Goal: Transaction & Acquisition: Purchase product/service

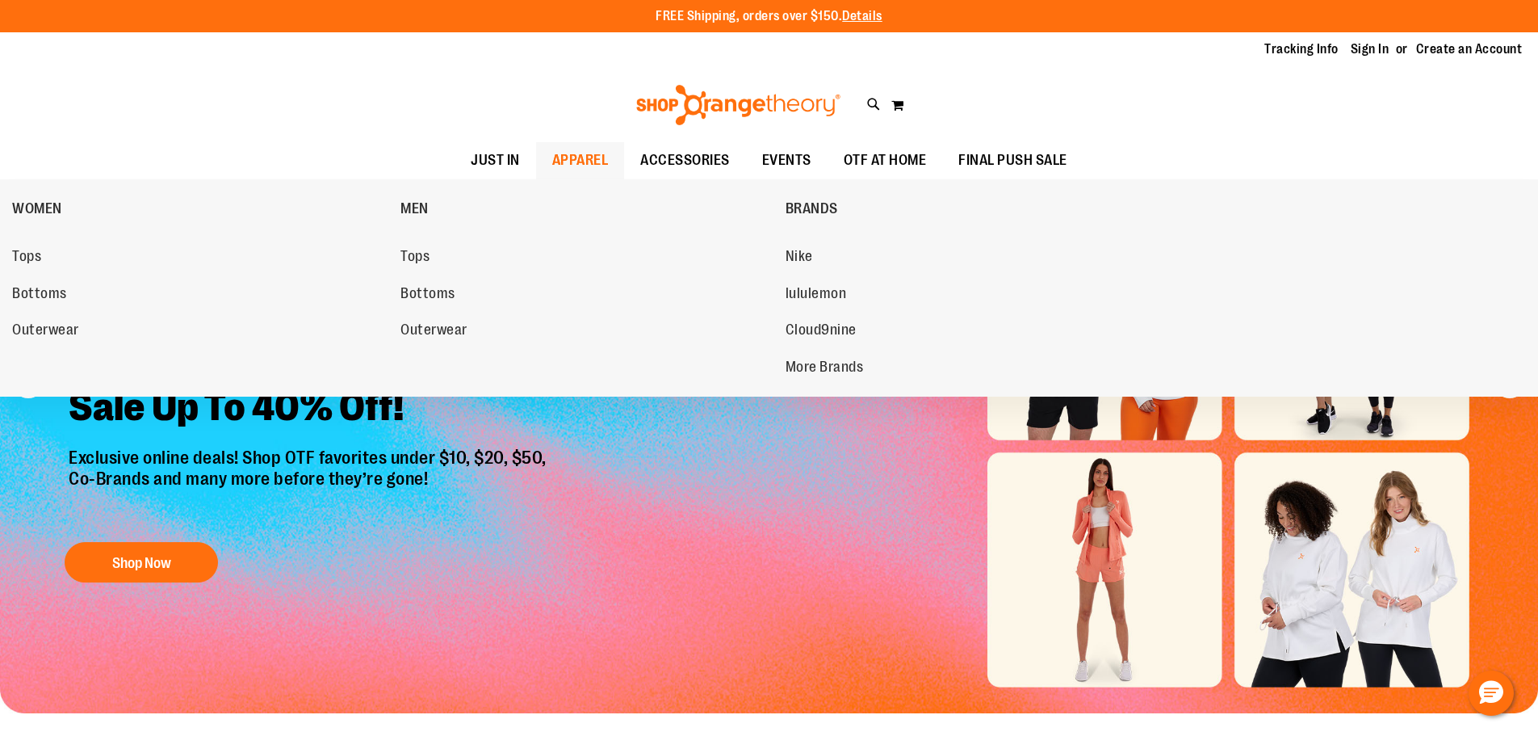
click at [595, 150] on span "APPAREL" at bounding box center [580, 160] width 57 height 36
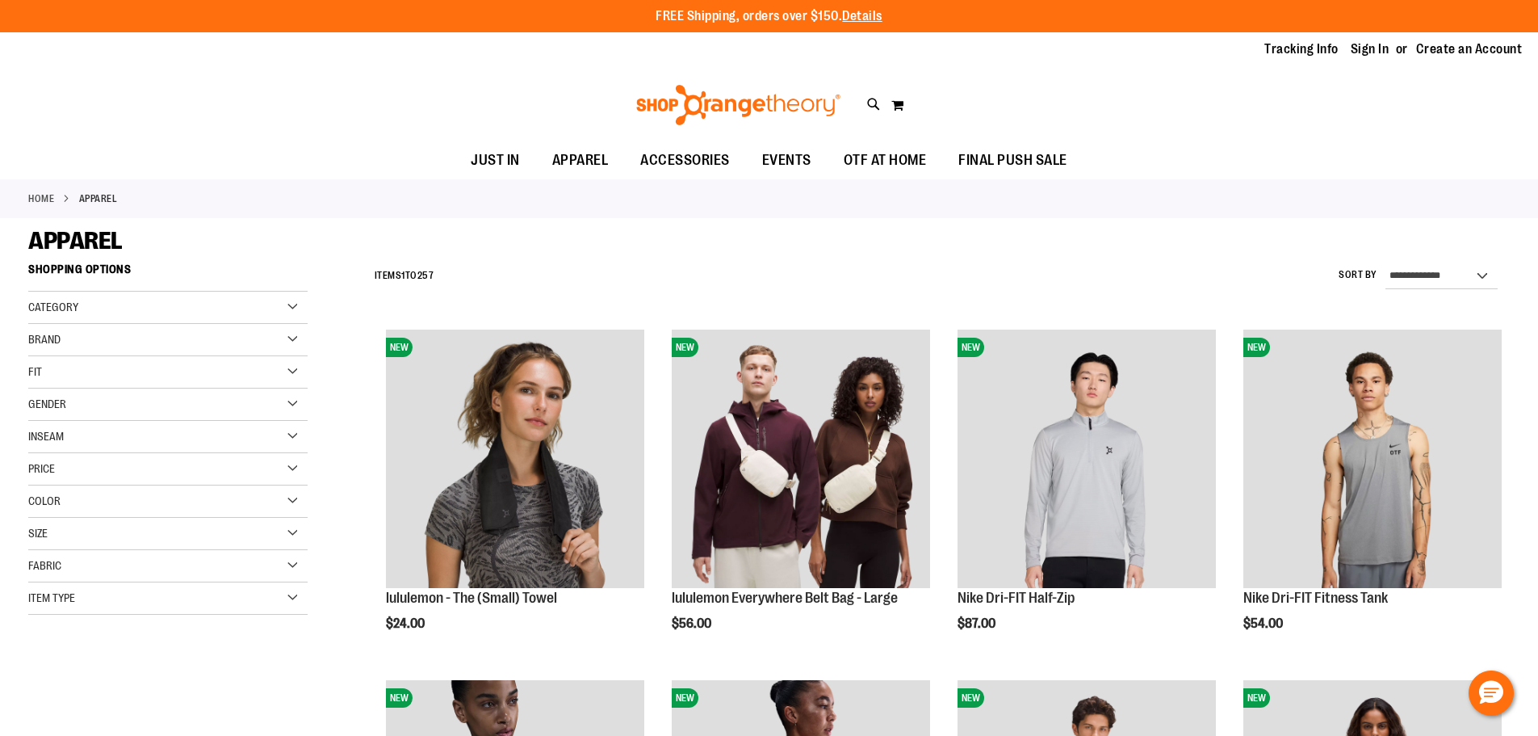
click at [224, 410] on div "Gender" at bounding box center [167, 404] width 279 height 32
click at [35, 471] on link "Unisex 55 items" at bounding box center [158, 471] width 268 height 17
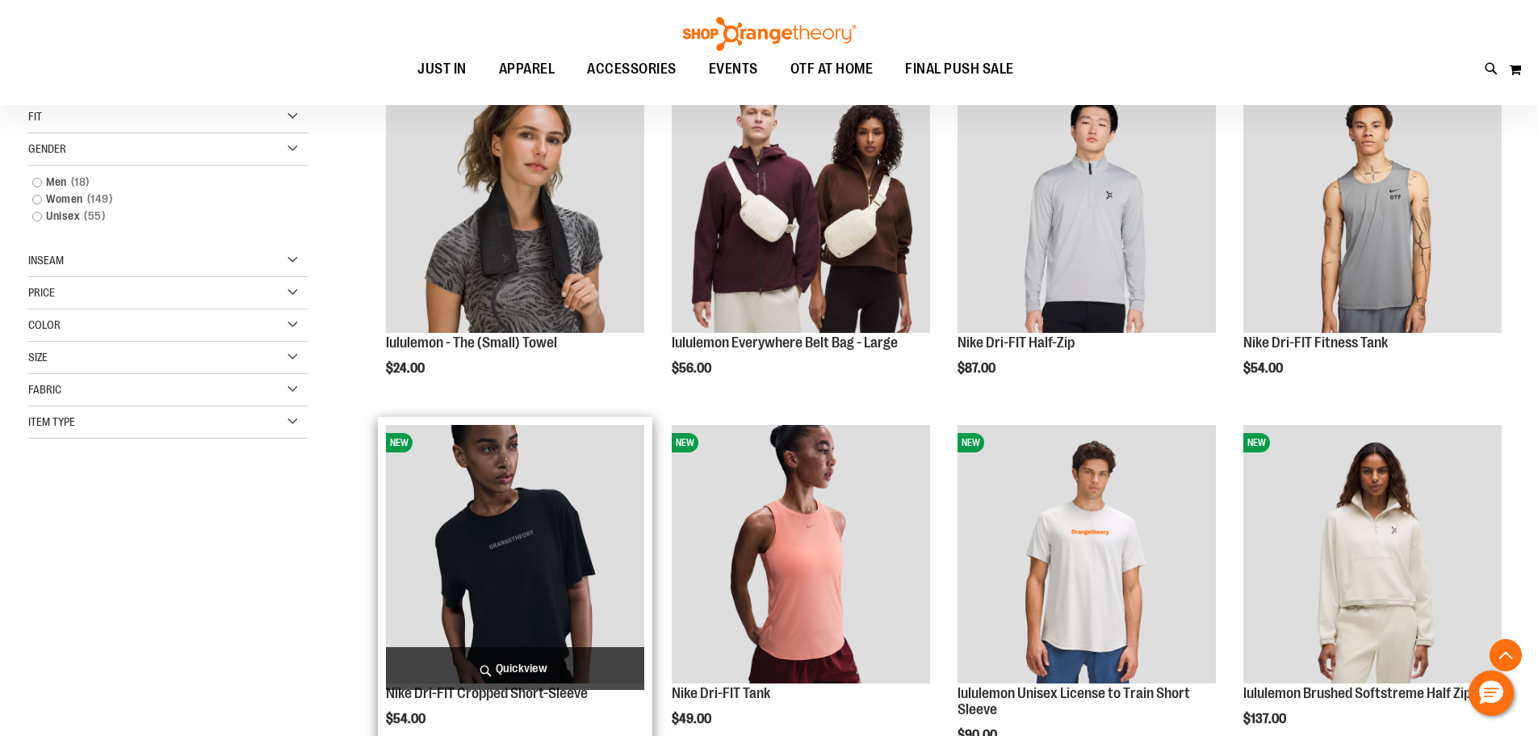
scroll to position [255, 0]
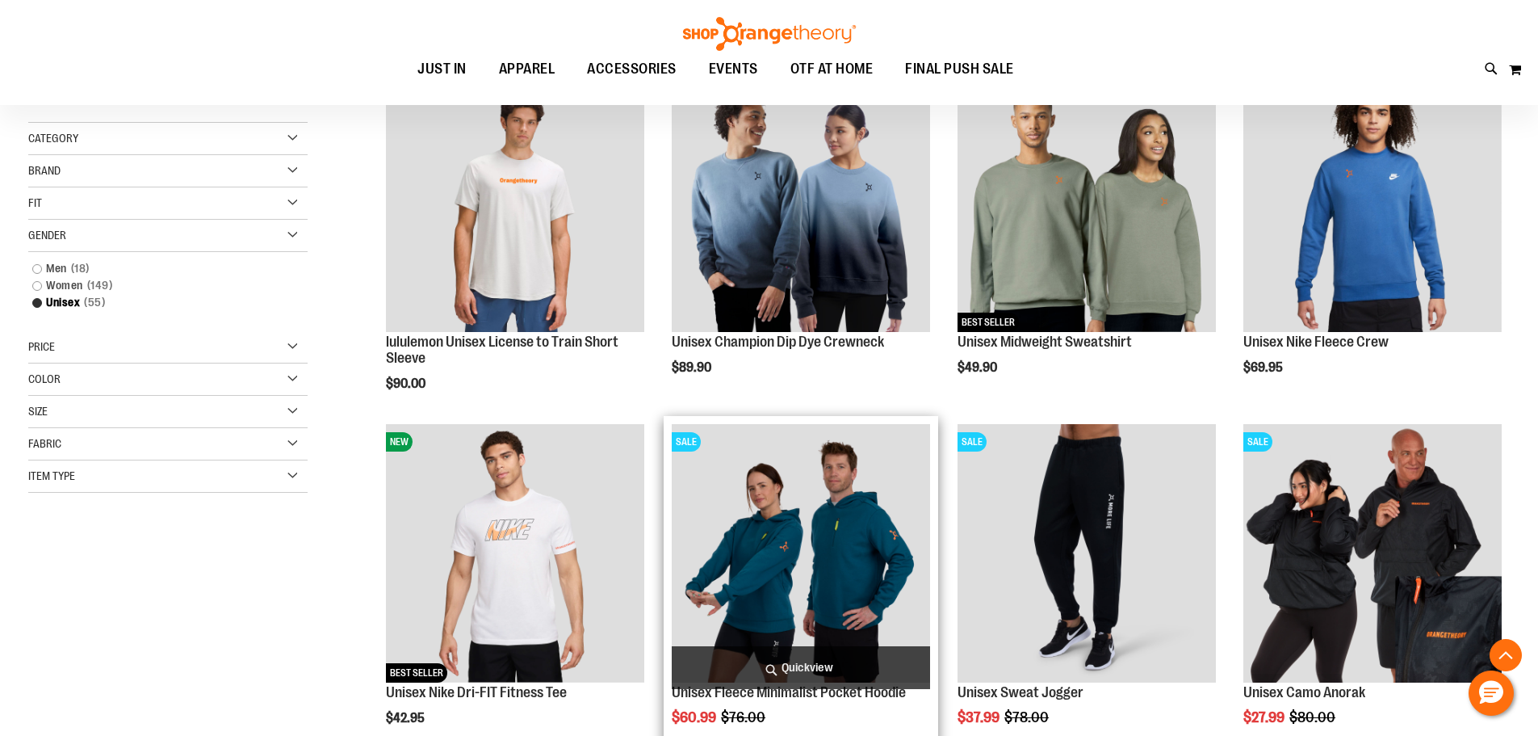
click at [858, 566] on img "product" at bounding box center [801, 553] width 258 height 258
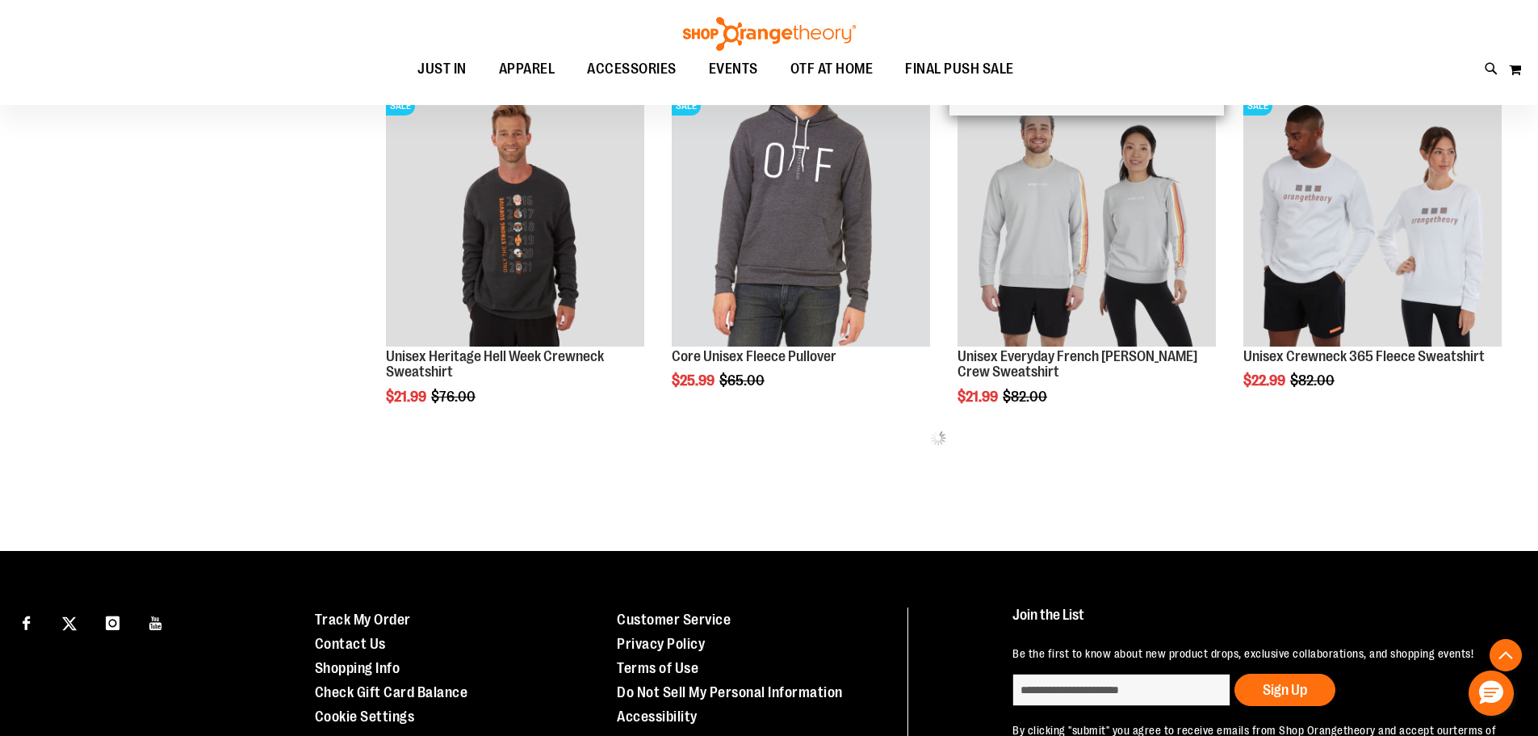
scroll to position [816, 0]
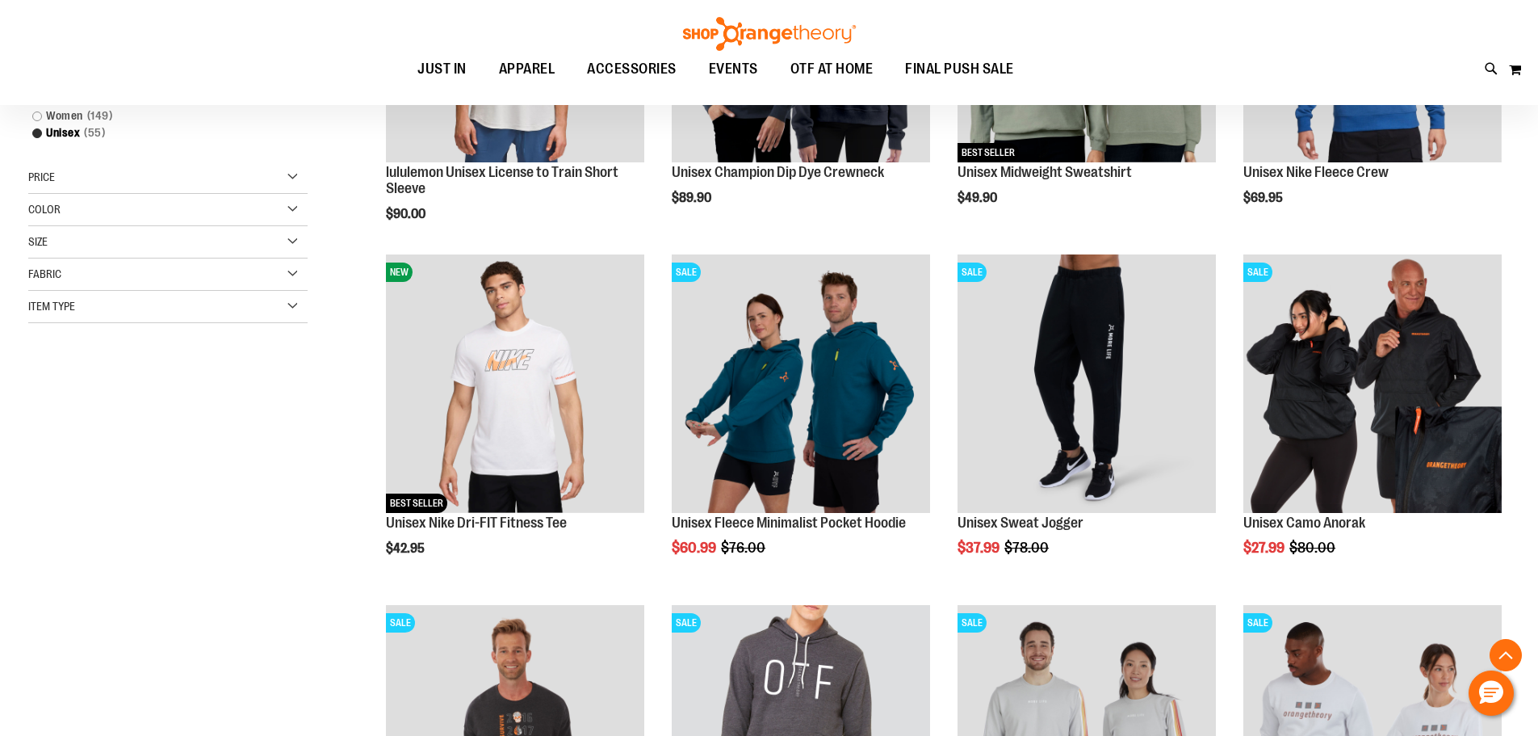
scroll to position [413, 0]
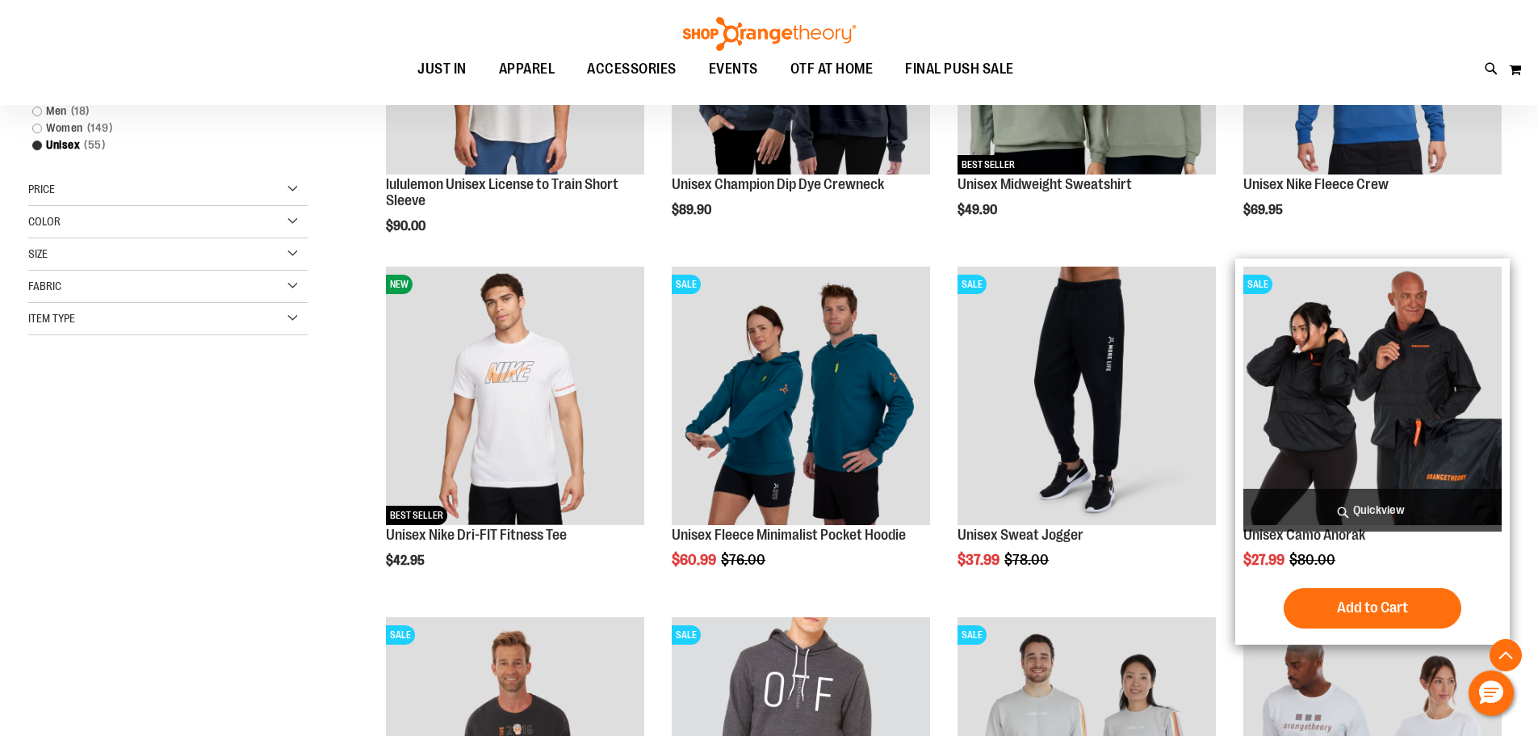
click at [1398, 410] on img "product" at bounding box center [1372, 395] width 258 height 258
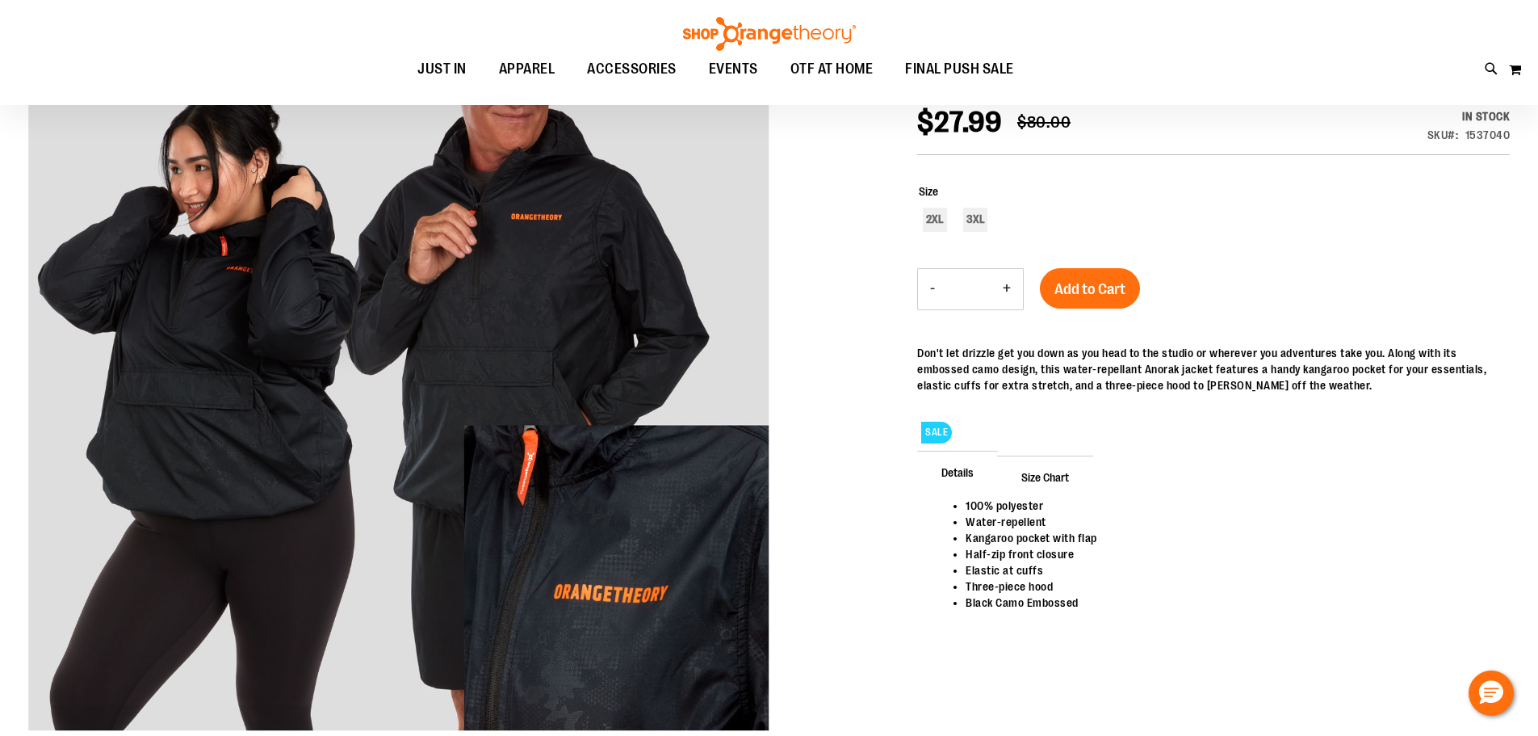
scroll to position [161, 0]
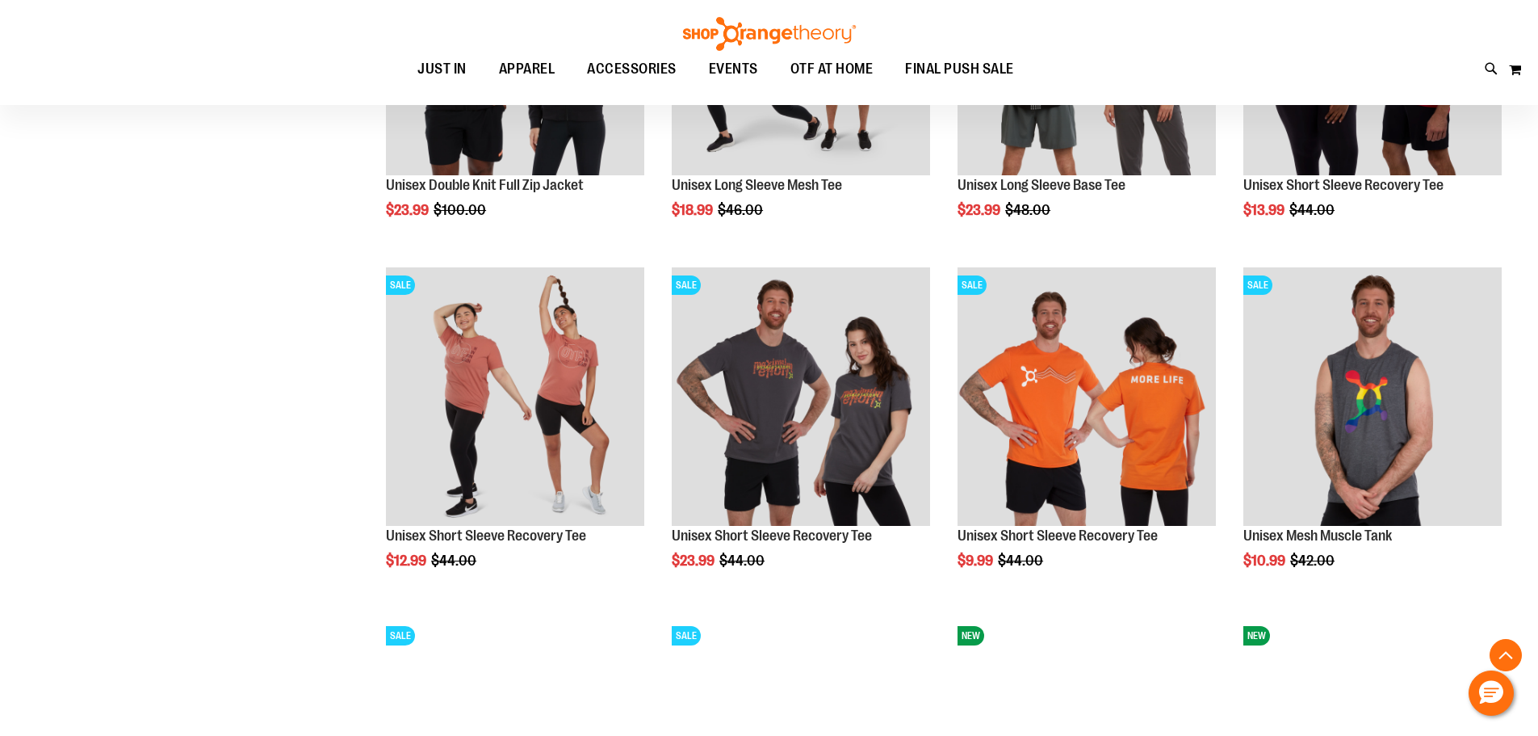
scroll to position [1866, 0]
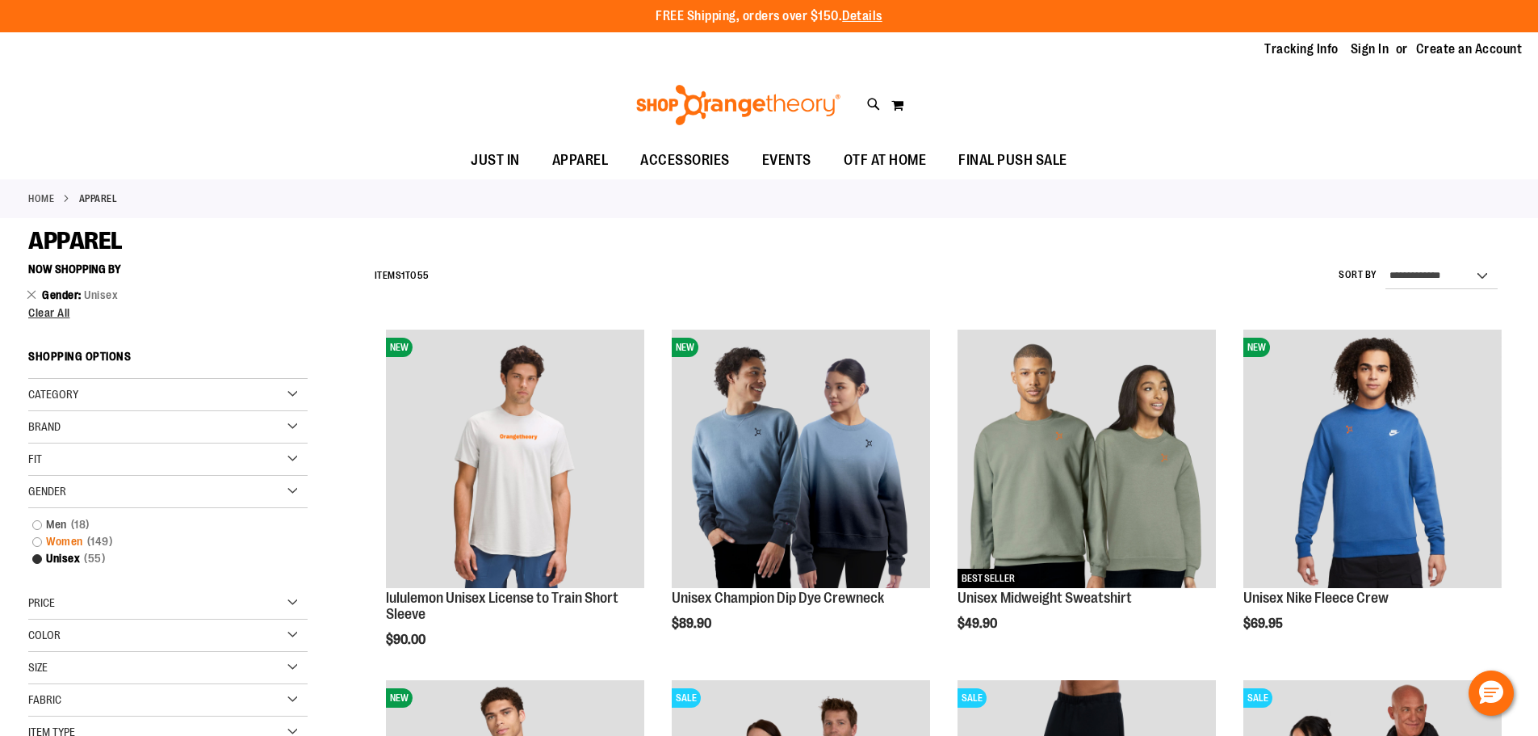
click at [36, 539] on link "Women 149 items" at bounding box center [158, 541] width 268 height 17
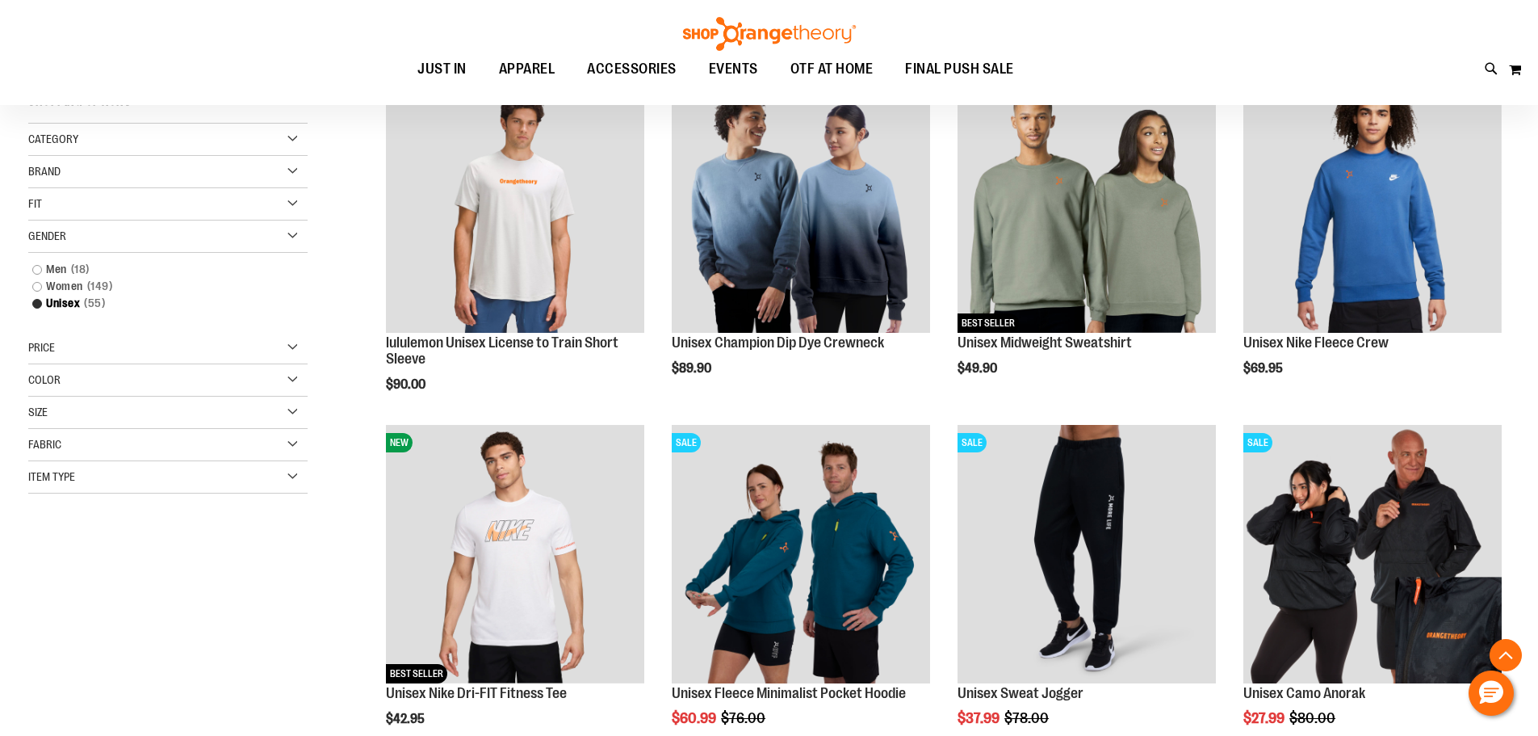
scroll to position [255, 0]
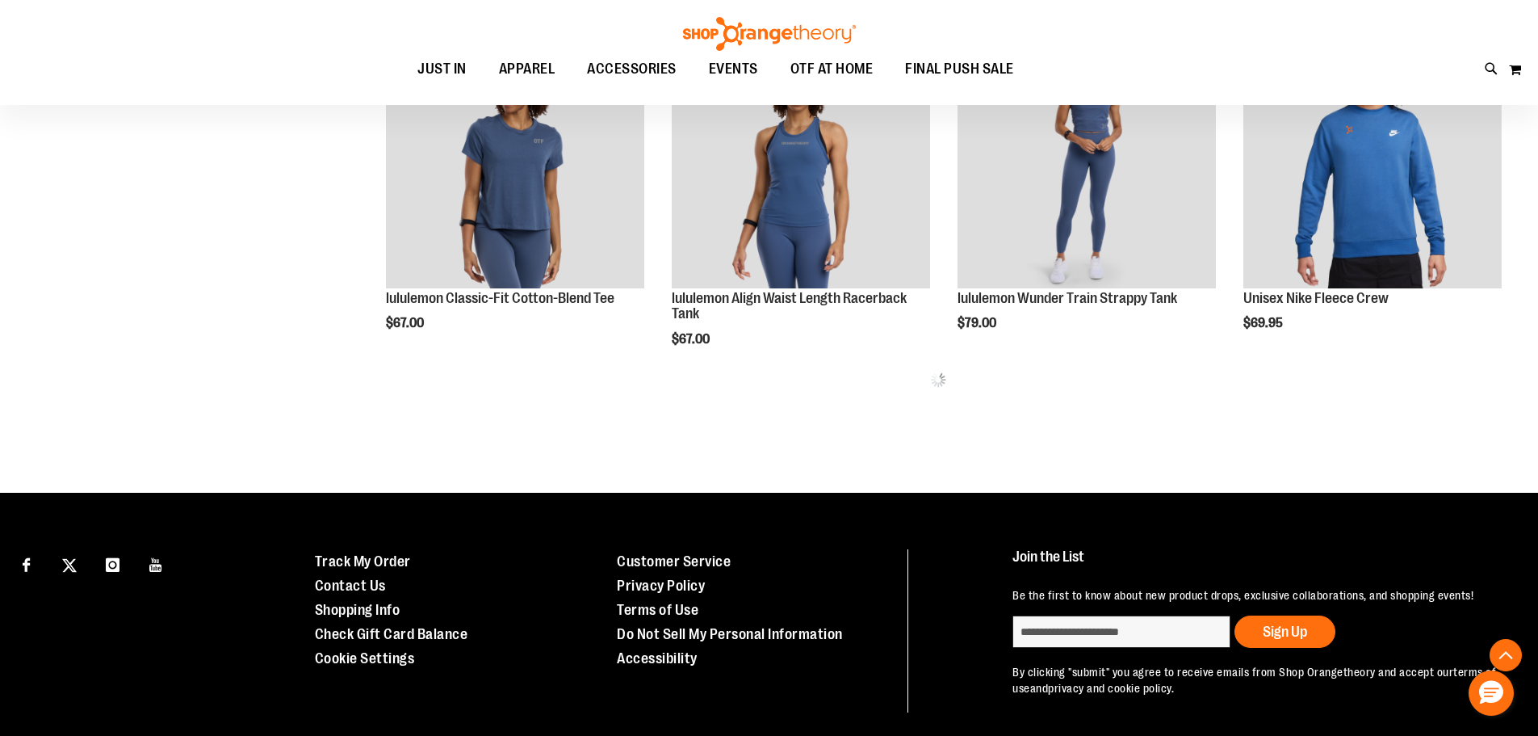
scroll to position [1059, 0]
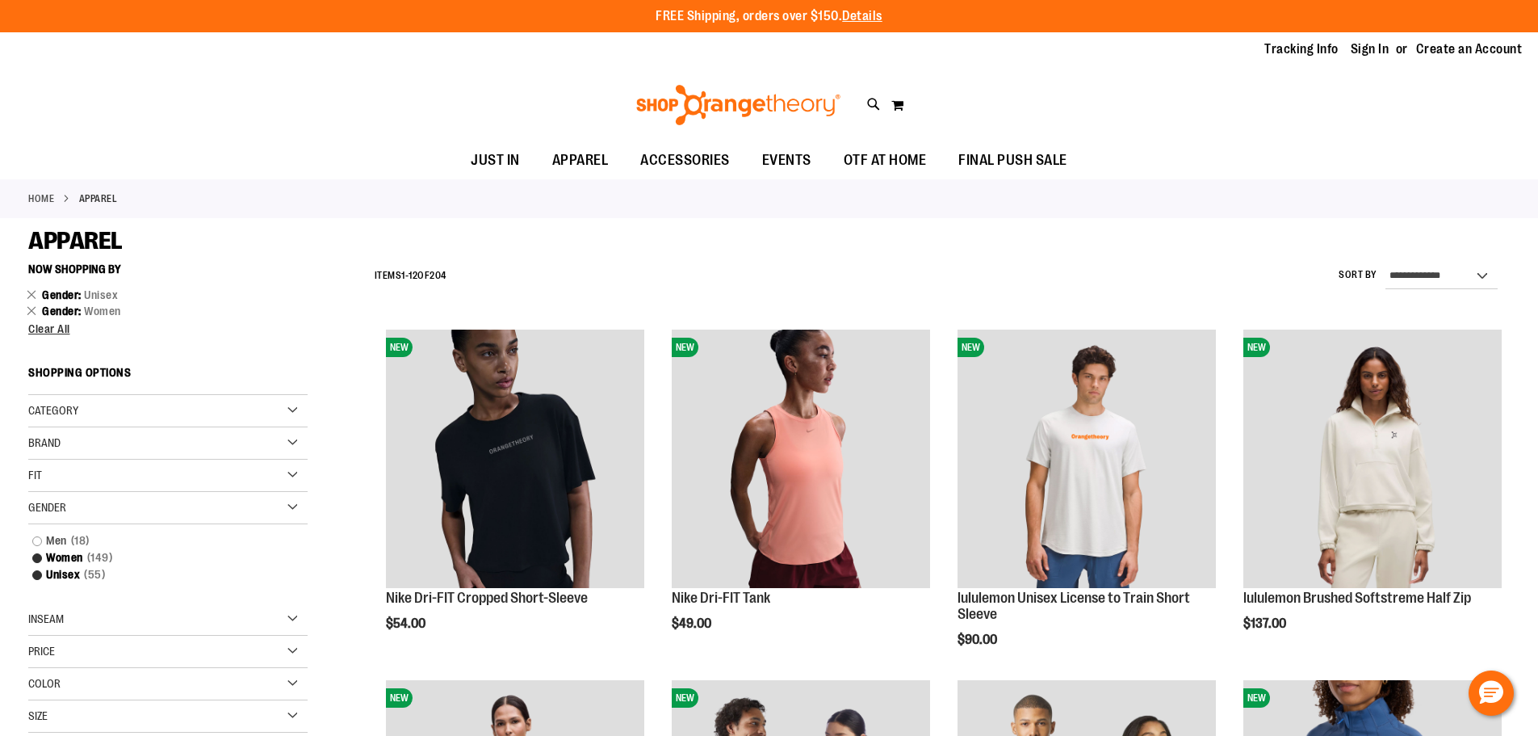
click at [136, 415] on div "Category" at bounding box center [167, 411] width 279 height 32
click at [145, 480] on div "Fit" at bounding box center [167, 475] width 279 height 32
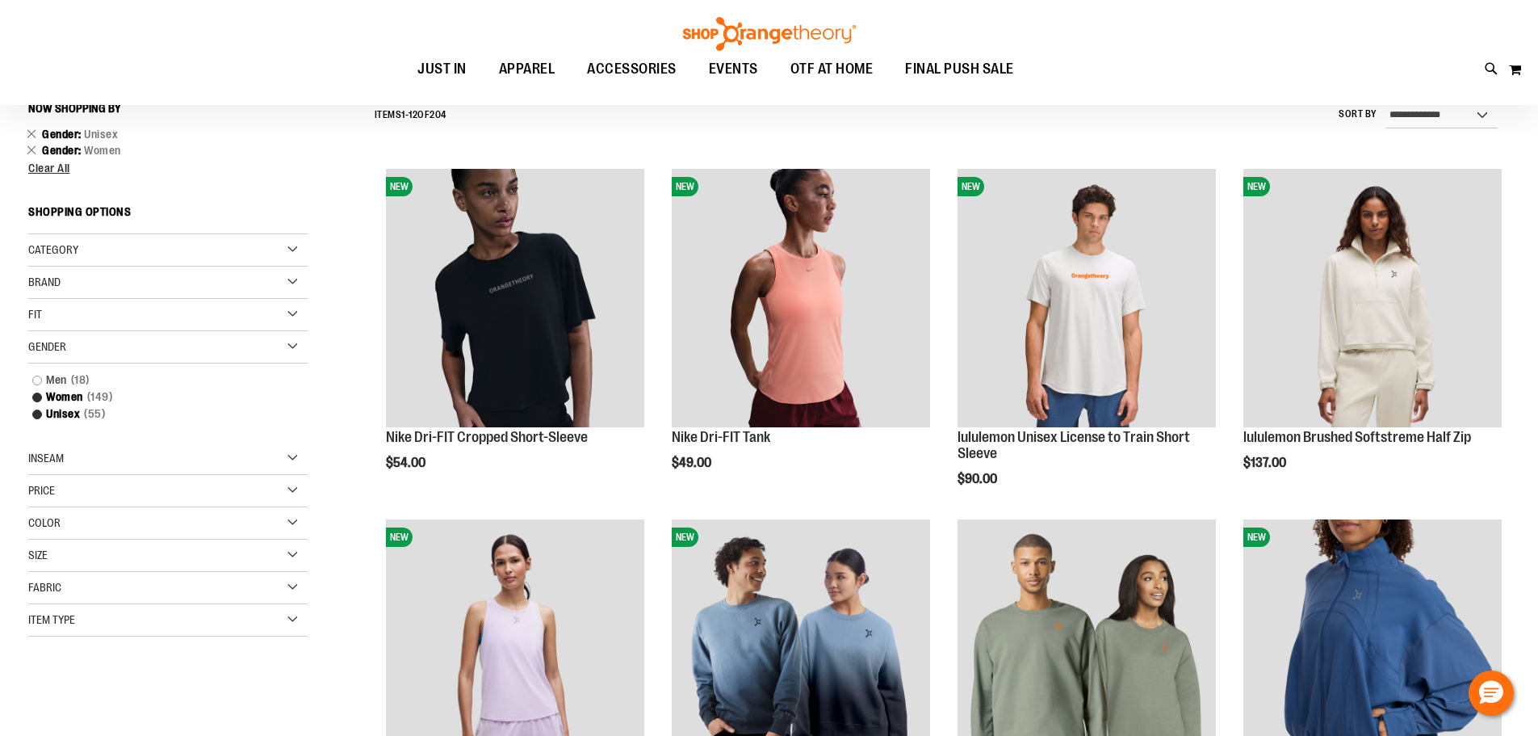
scroll to position [161, 0]
click at [118, 521] on div "Color" at bounding box center [167, 522] width 279 height 32
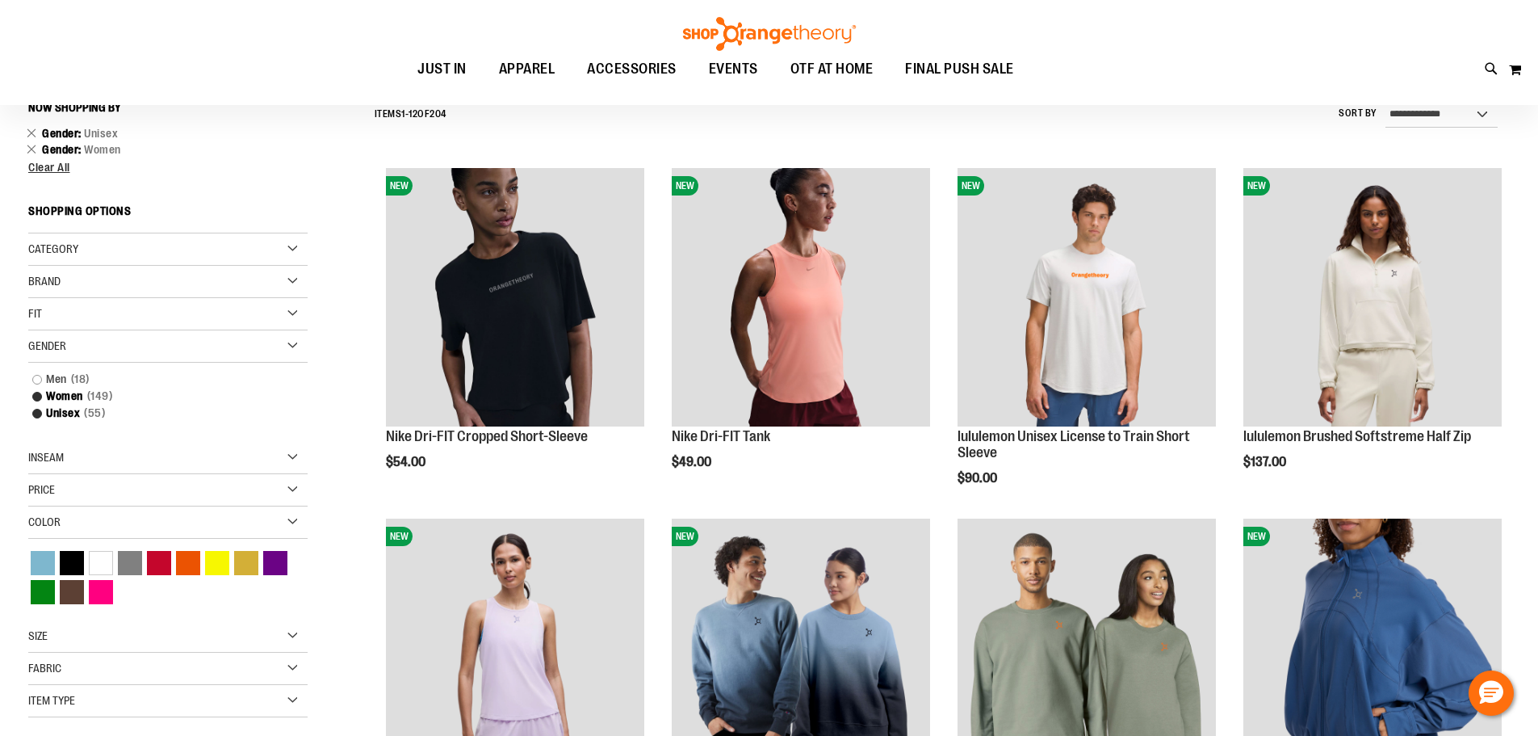
click at [118, 521] on div "Color" at bounding box center [167, 522] width 279 height 32
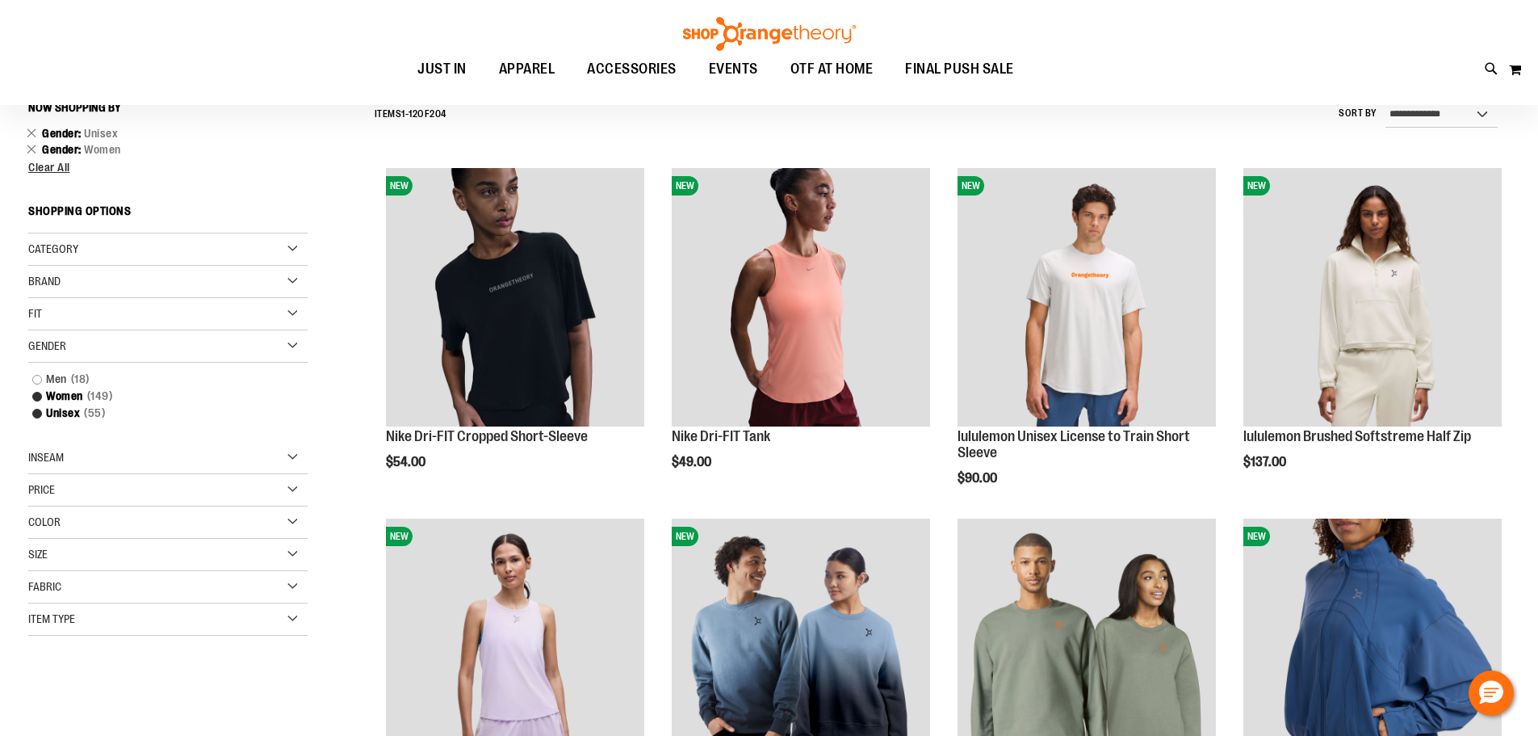
click at [113, 616] on div "Item Type" at bounding box center [167, 619] width 279 height 32
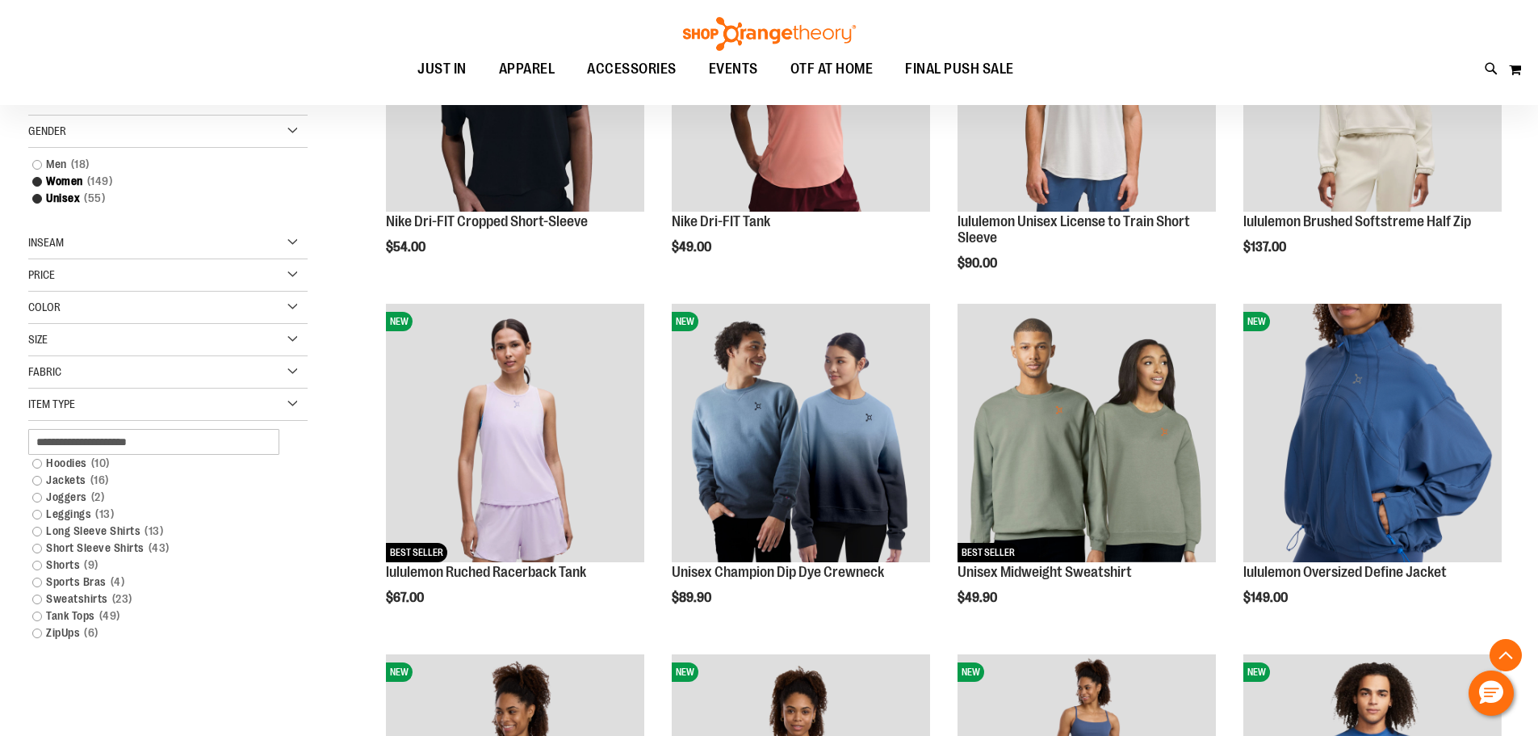
scroll to position [403, 0]
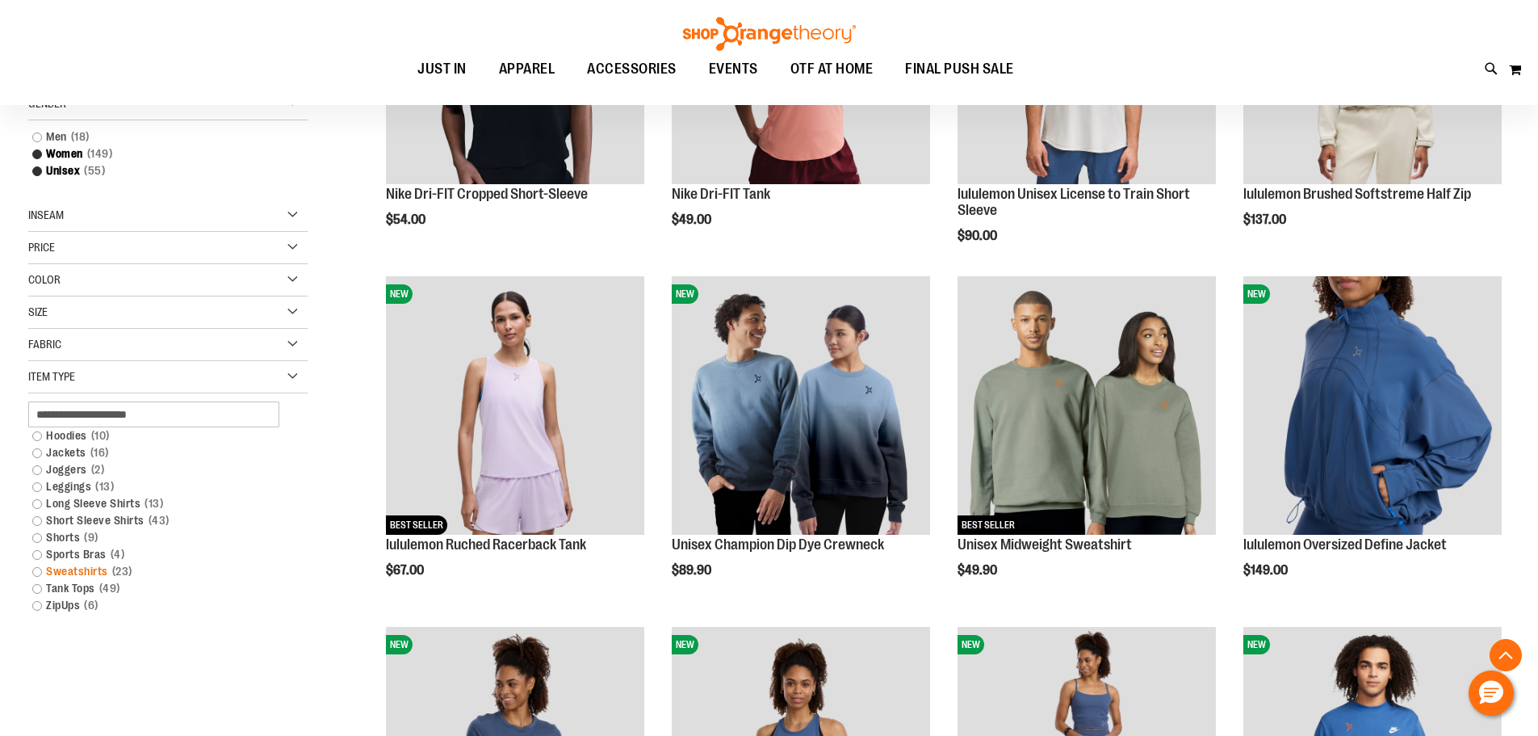
click at [37, 574] on link "Sweatshirts 23 items" at bounding box center [158, 571] width 268 height 17
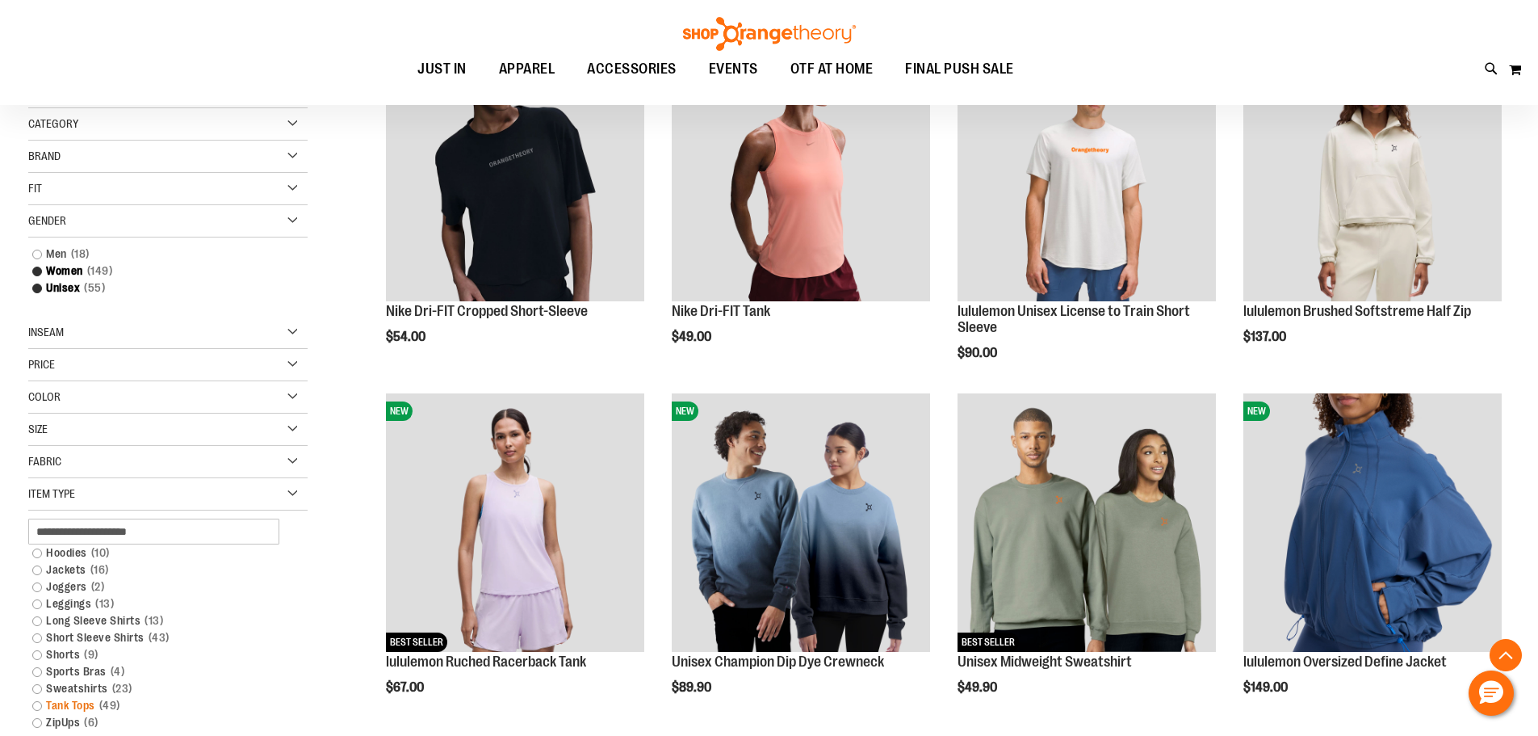
scroll to position [312, 0]
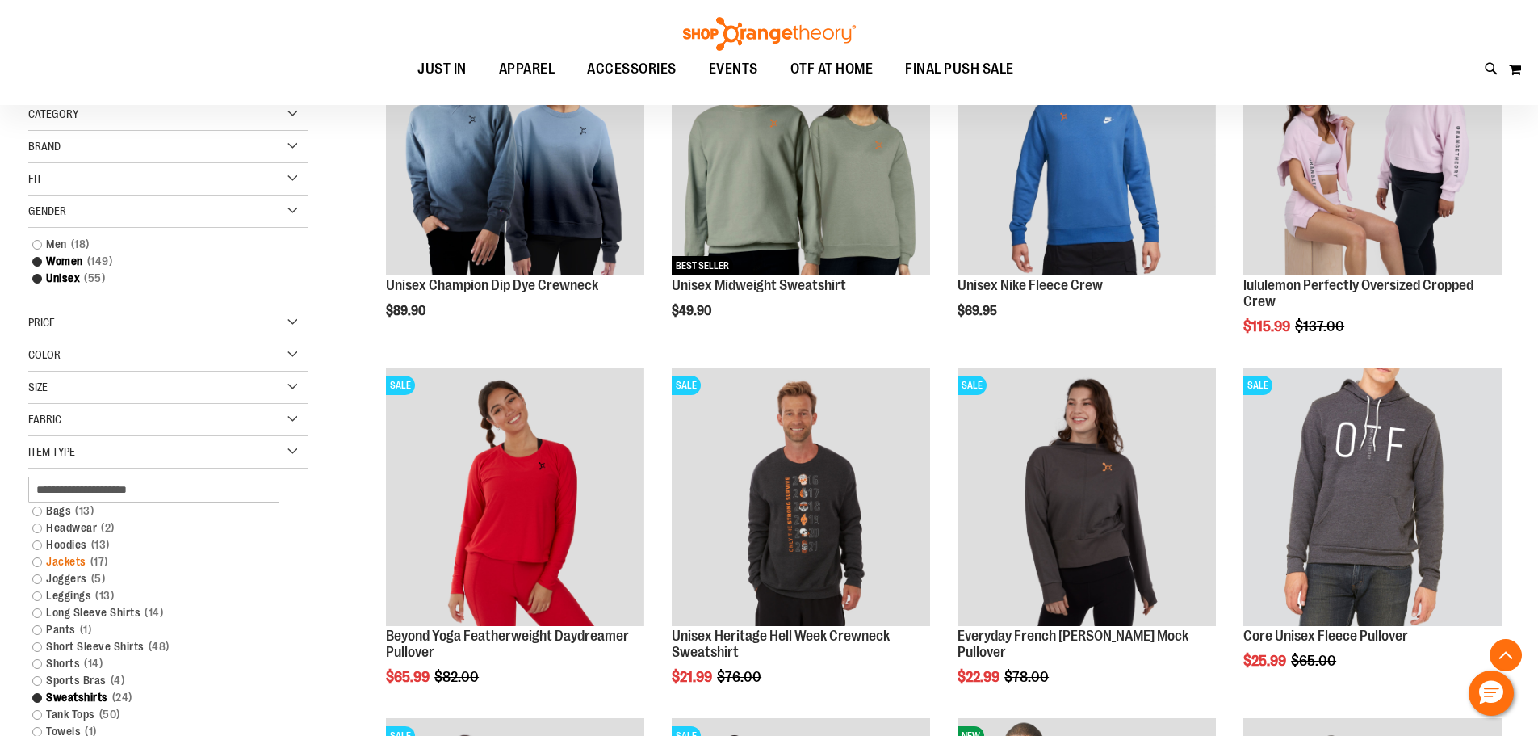
click at [44, 562] on link "Jackets 17 items" at bounding box center [158, 561] width 268 height 17
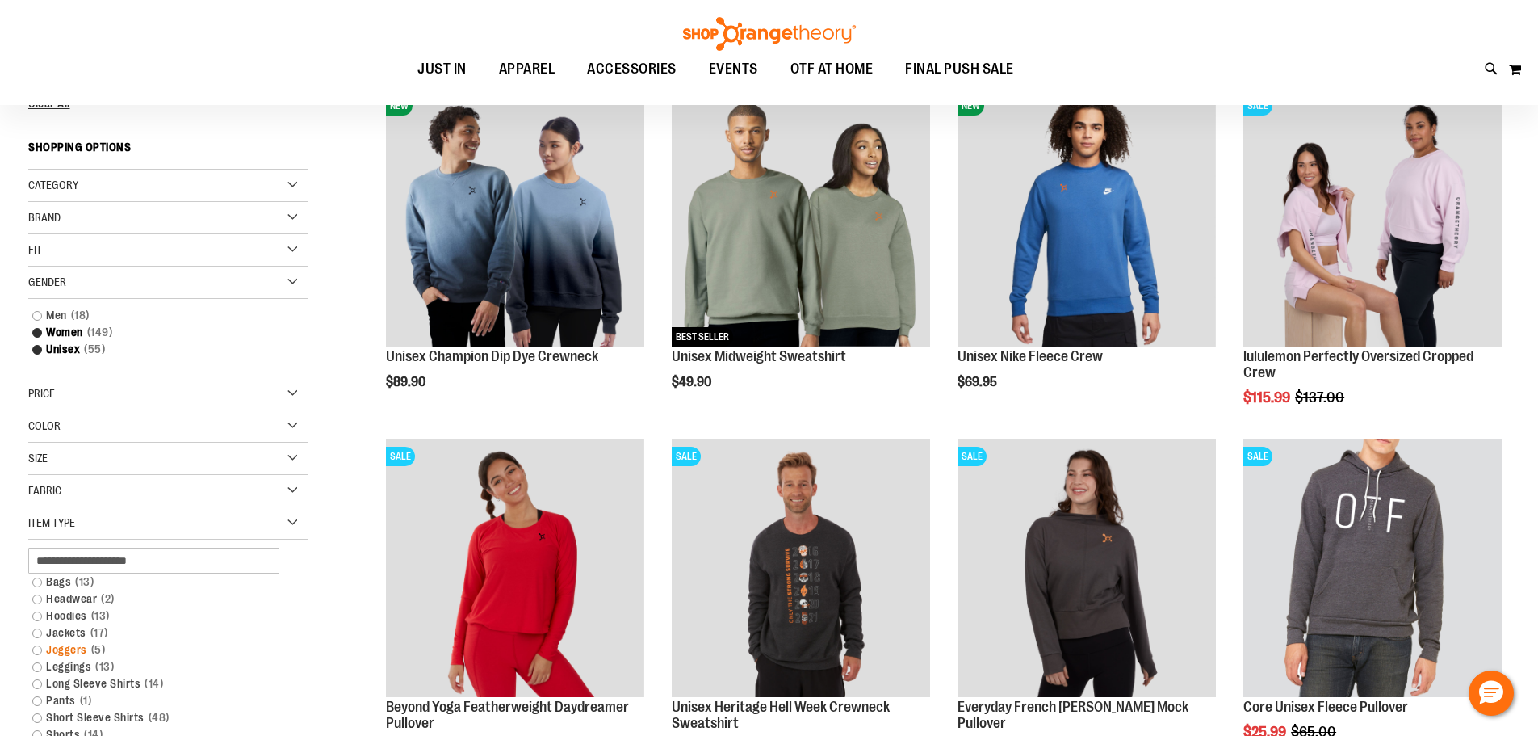
scroll to position [554, 0]
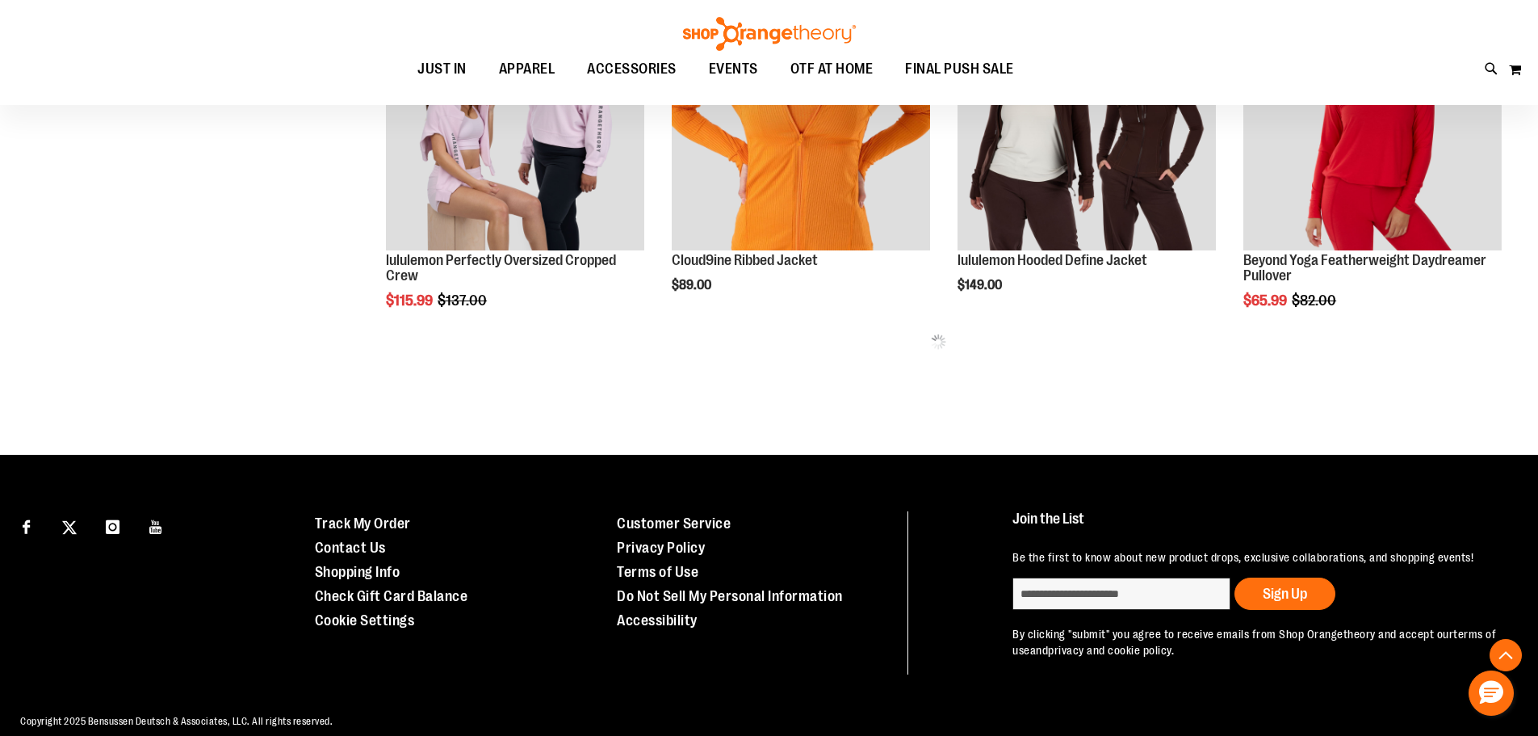
scroll to position [1038, 0]
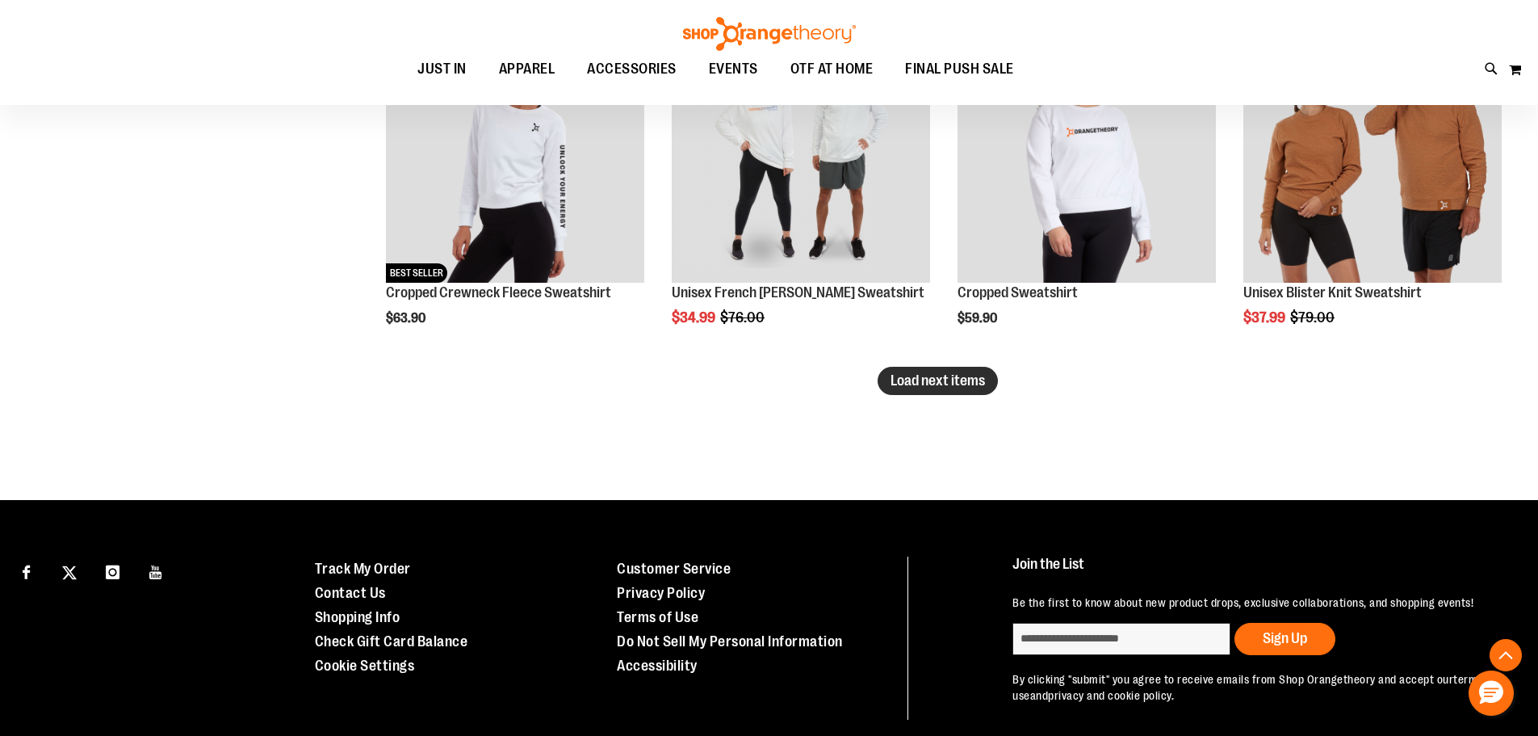
scroll to position [3010, 0]
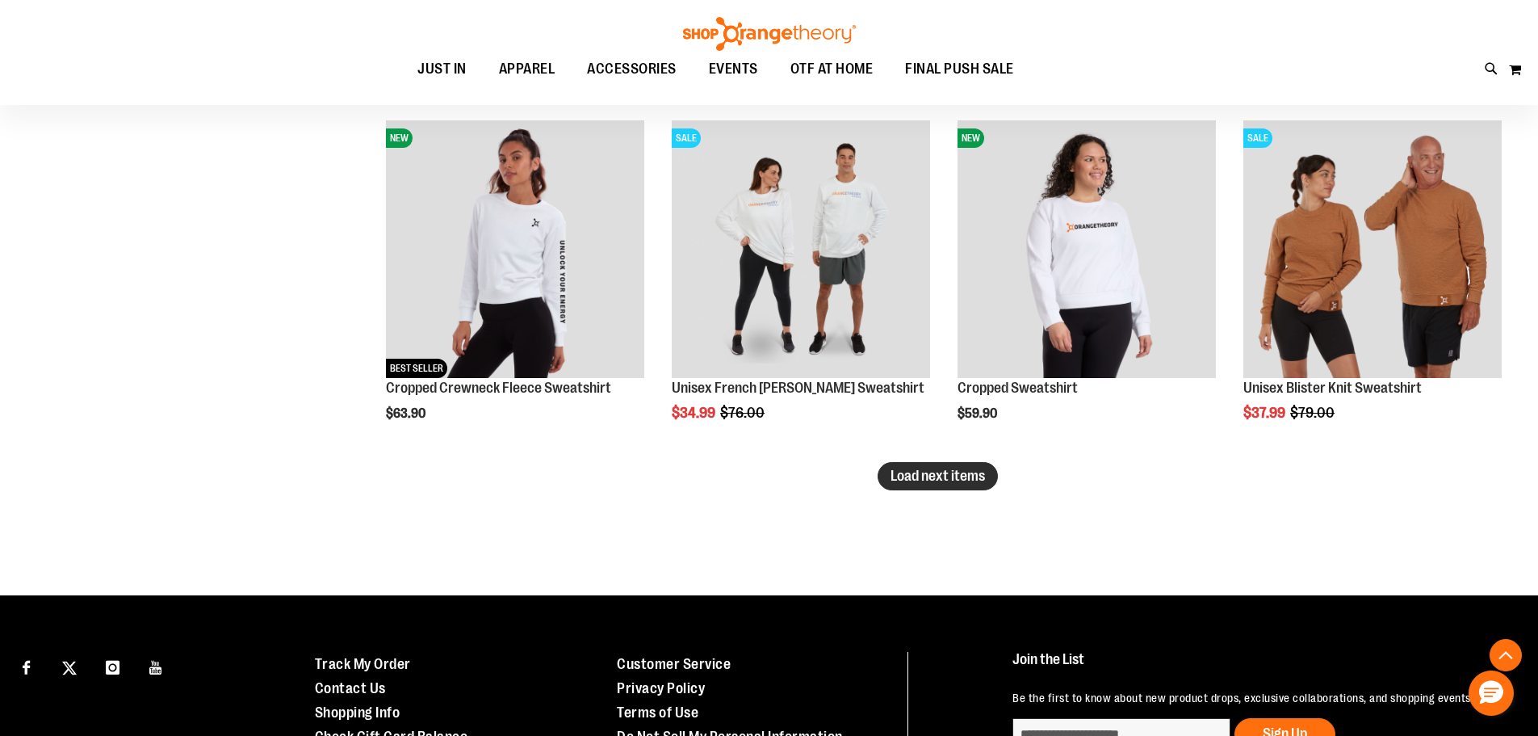
click at [954, 477] on span "Load next items" at bounding box center [938, 475] width 94 height 16
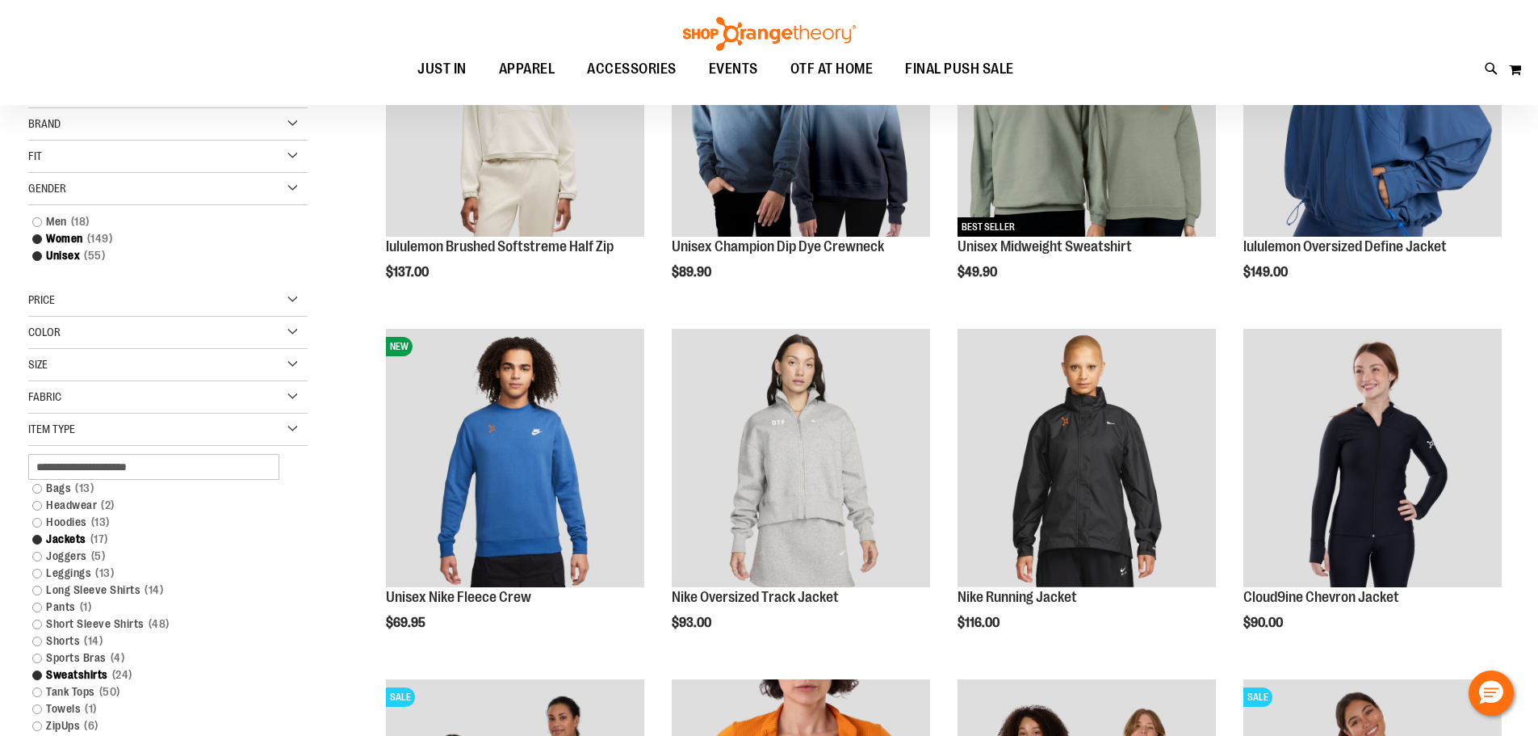
scroll to position [403, 0]
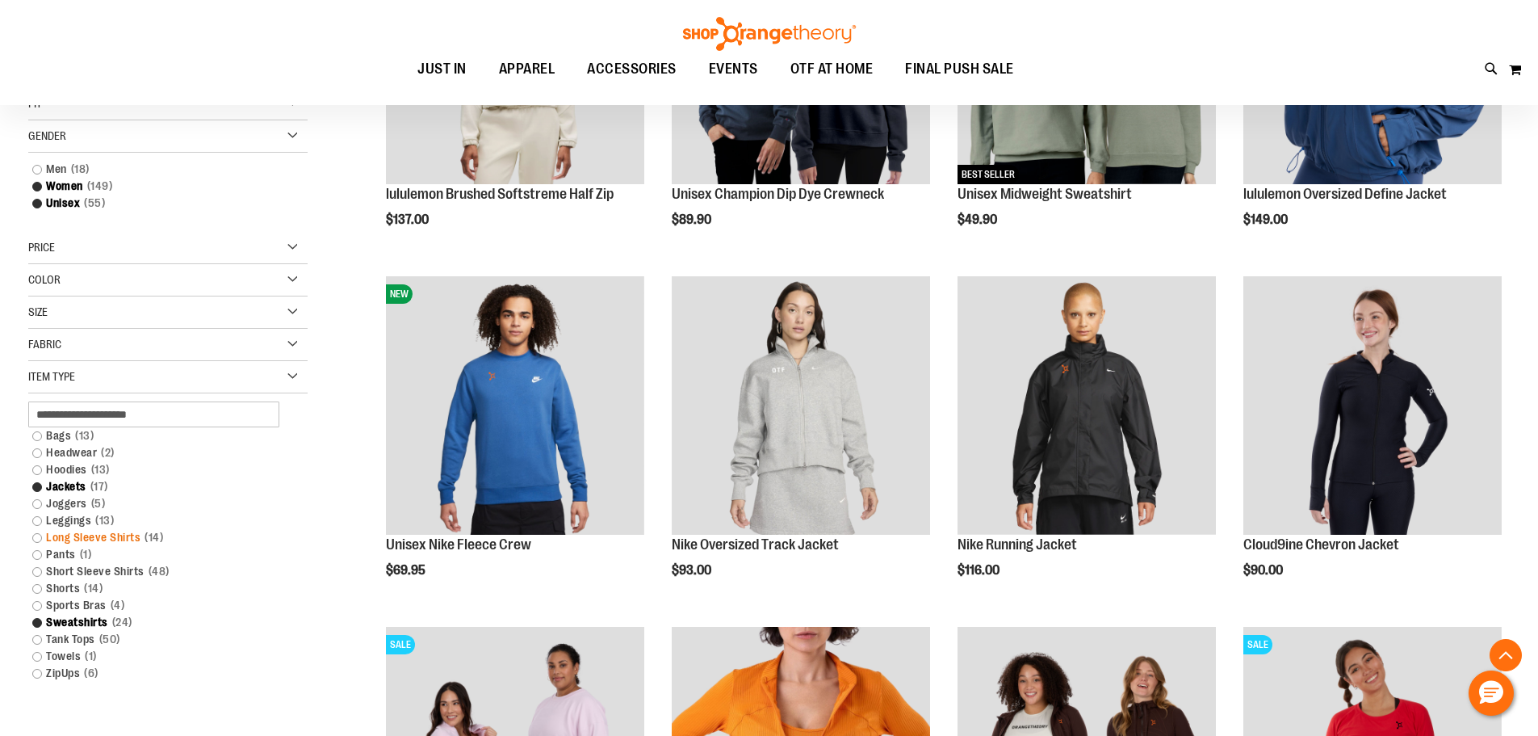
click at [40, 536] on link "Long Sleeve Shirts 14 items" at bounding box center [158, 537] width 268 height 17
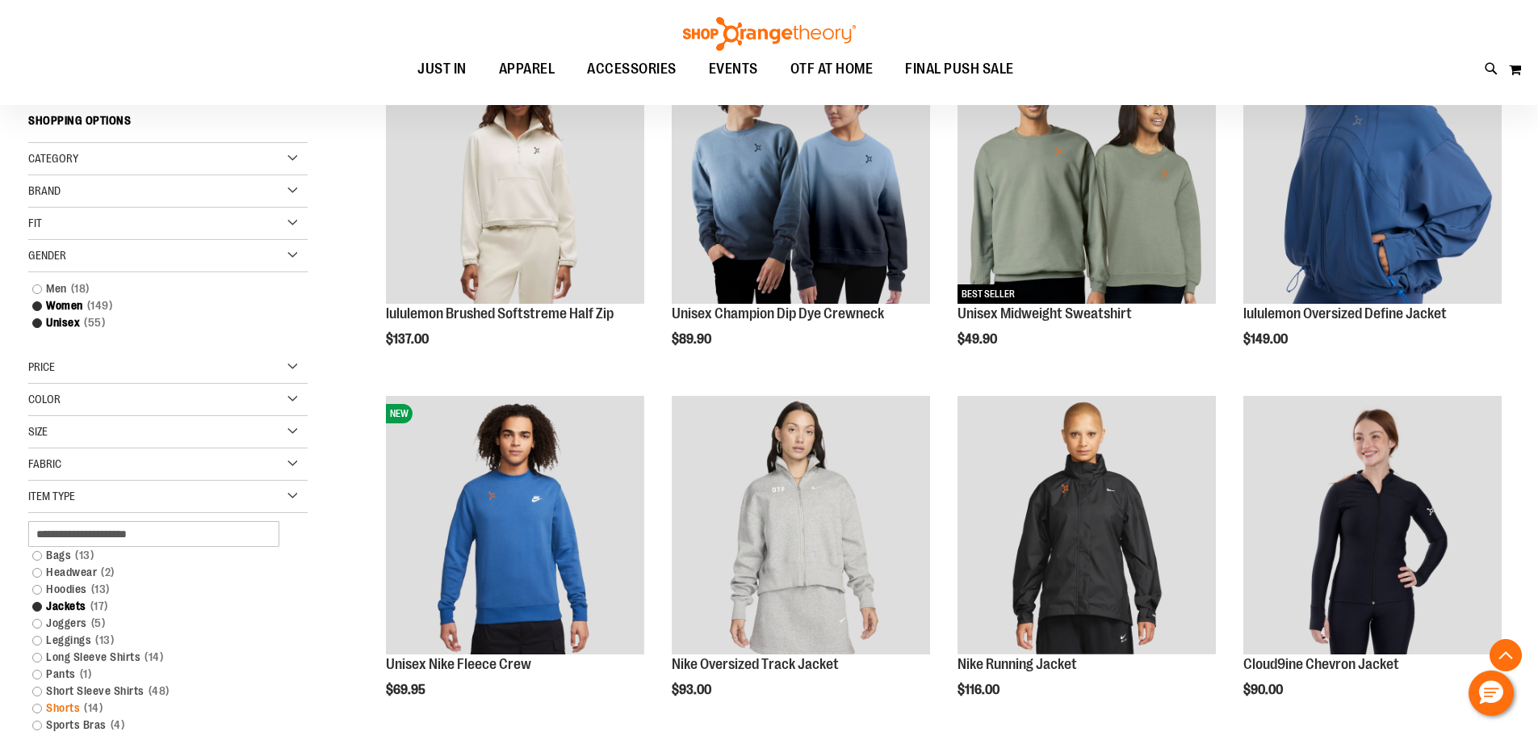
scroll to position [312, 0]
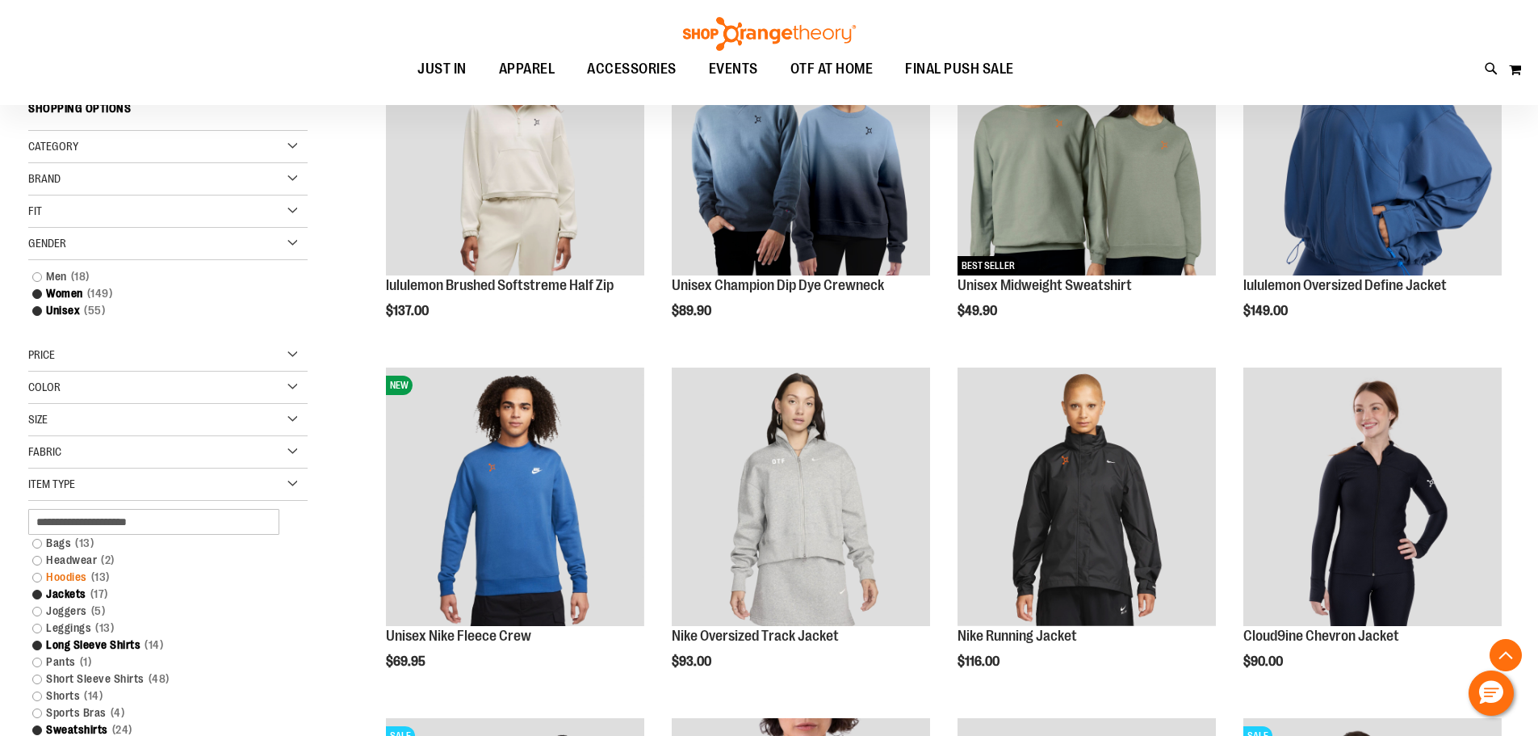
click at [40, 577] on link "Hoodies 13 items" at bounding box center [158, 576] width 268 height 17
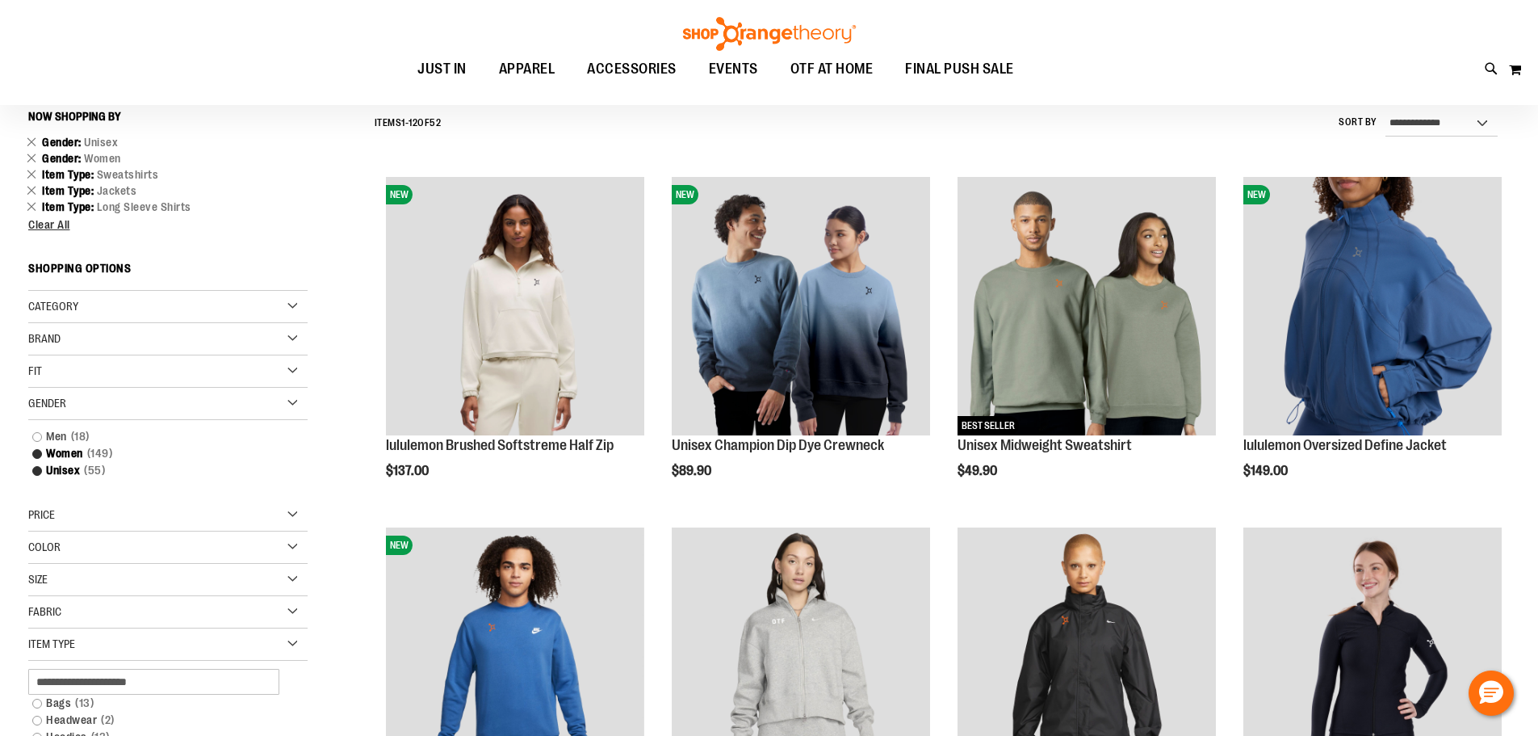
scroll to position [150, 0]
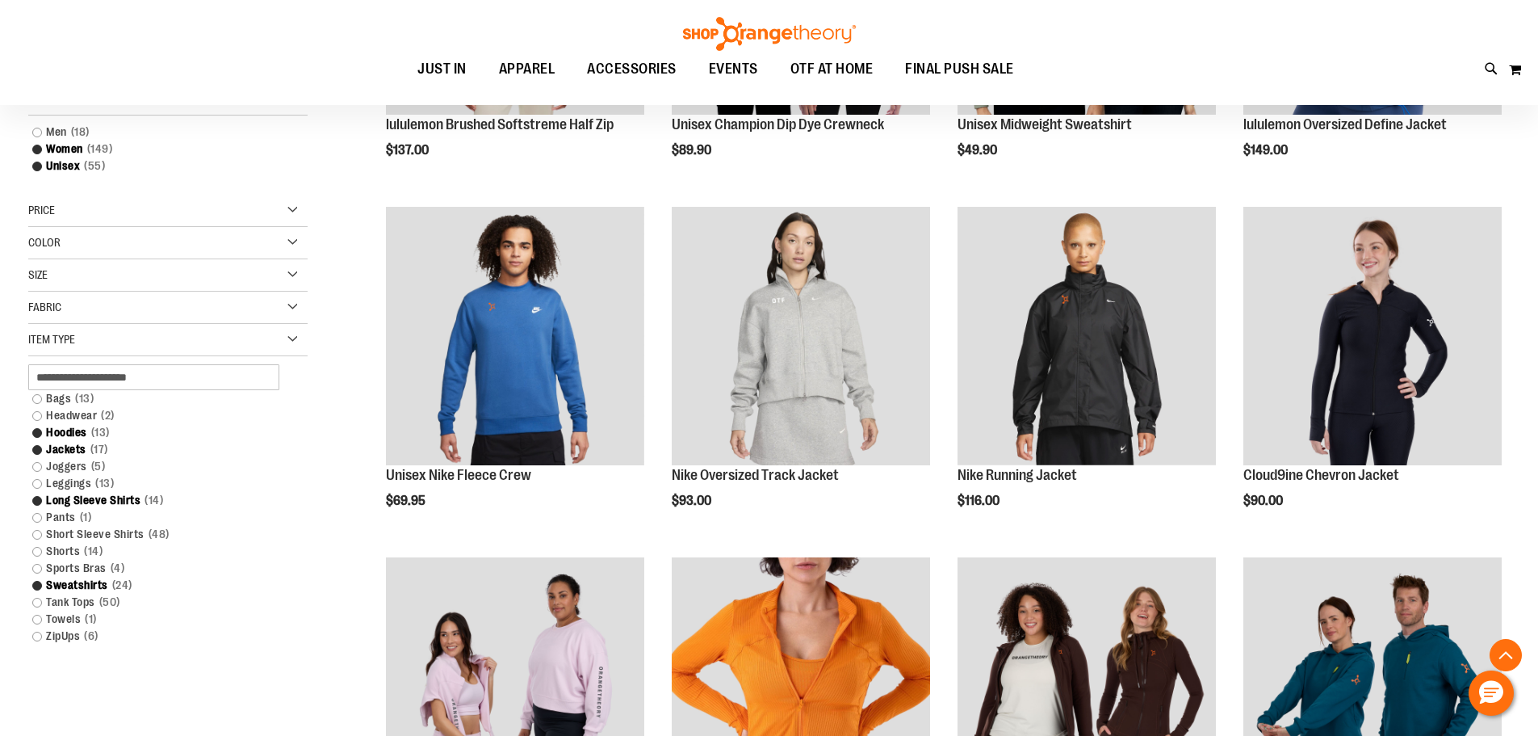
scroll to position [473, 0]
click at [36, 635] on link "ZipUps 6 items" at bounding box center [158, 635] width 268 height 17
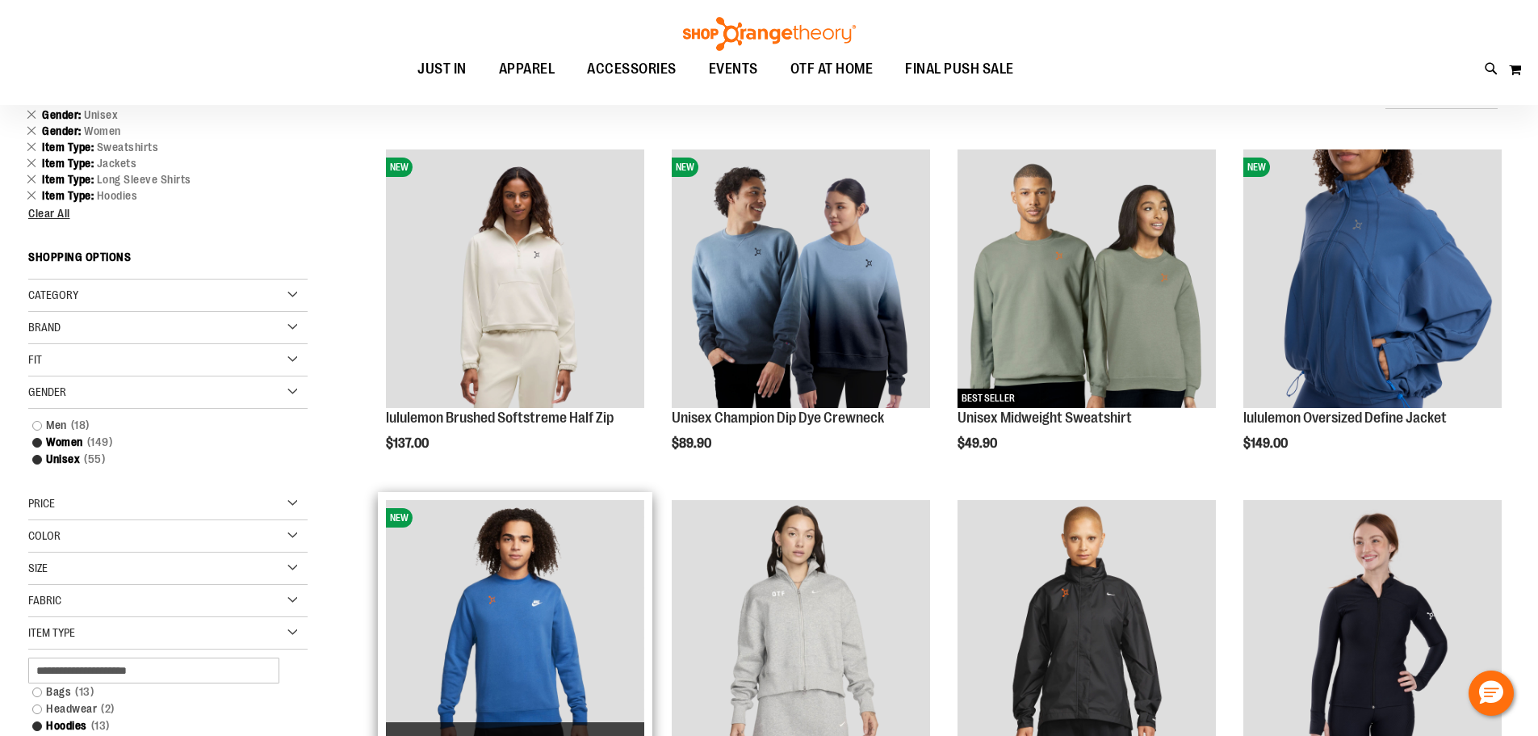
scroll to position [150, 0]
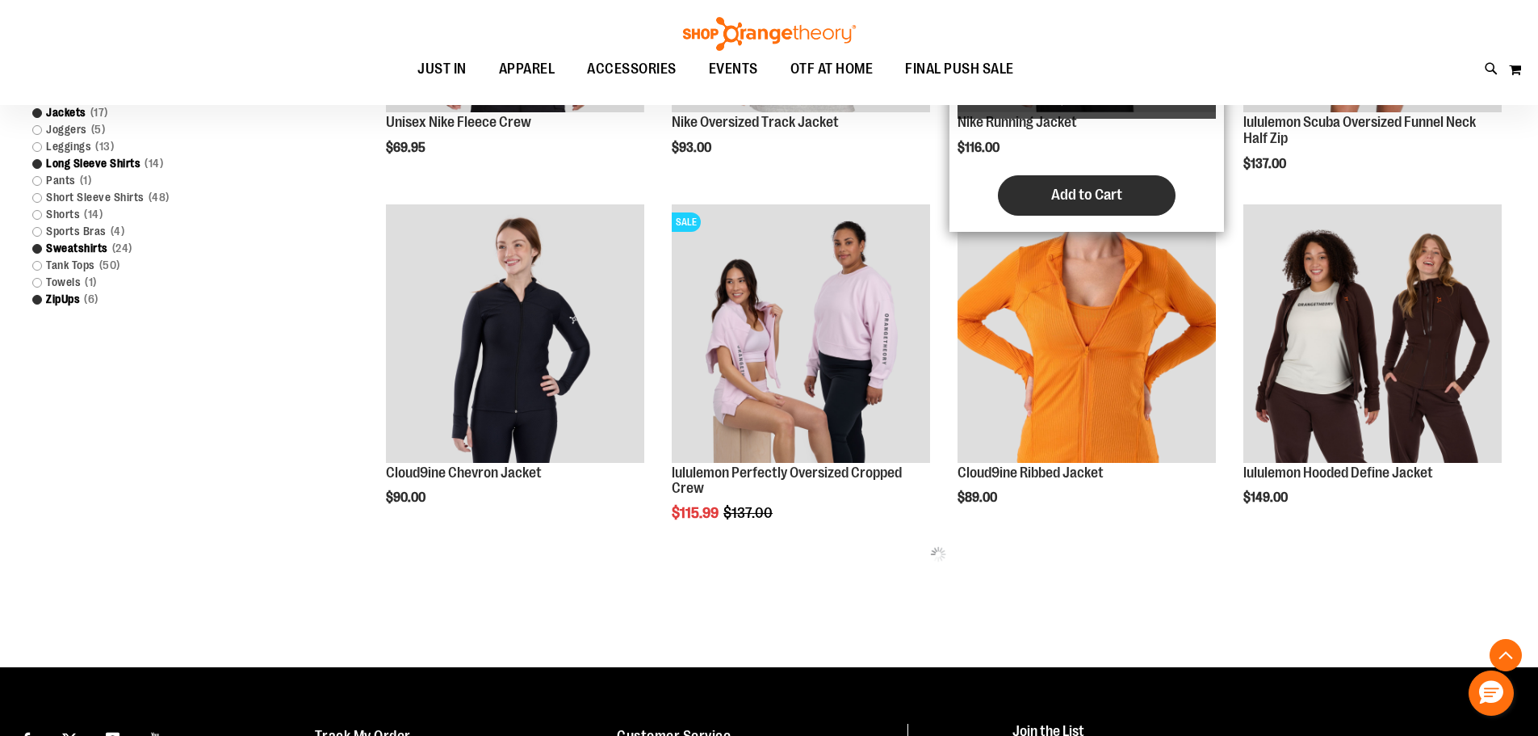
scroll to position [887, 0]
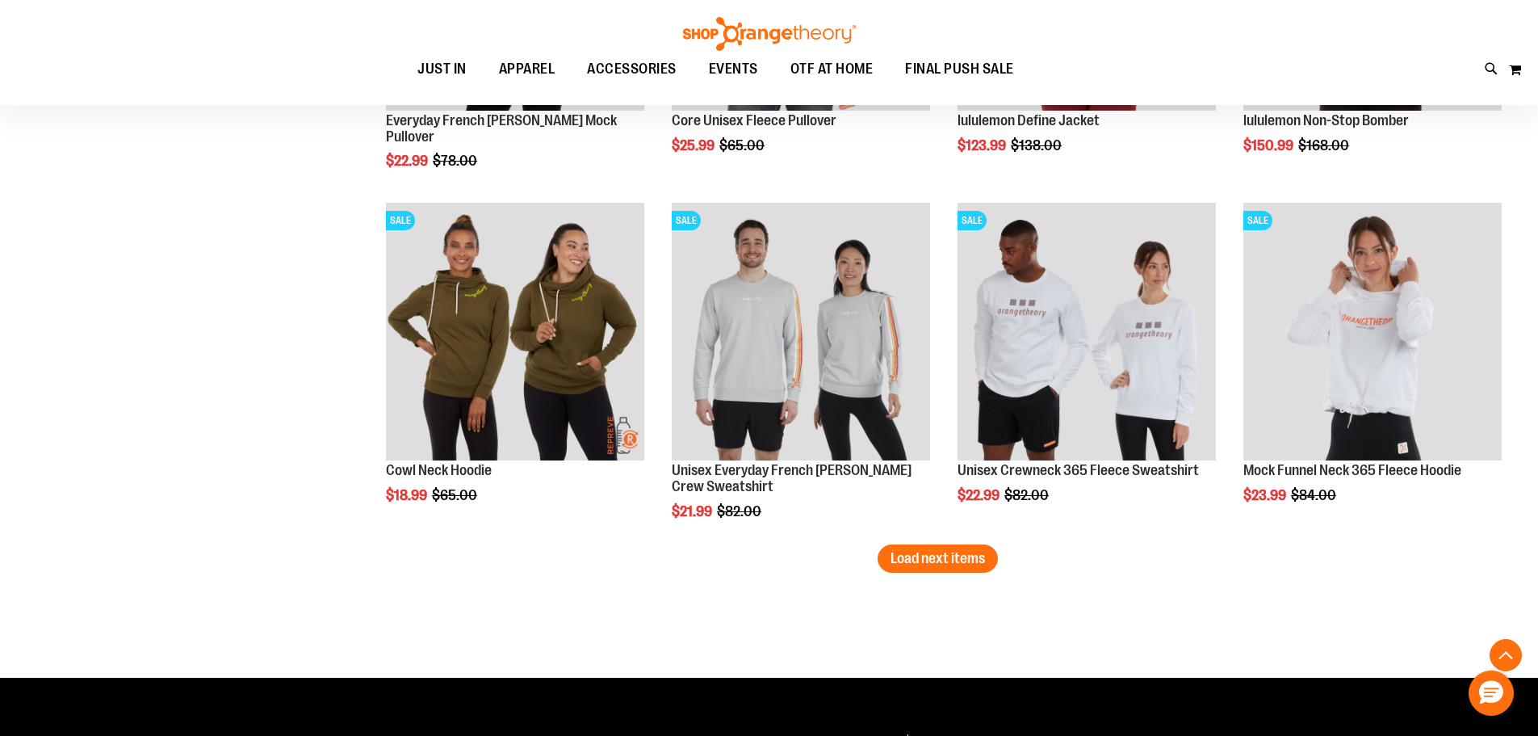
scroll to position [2987, 0]
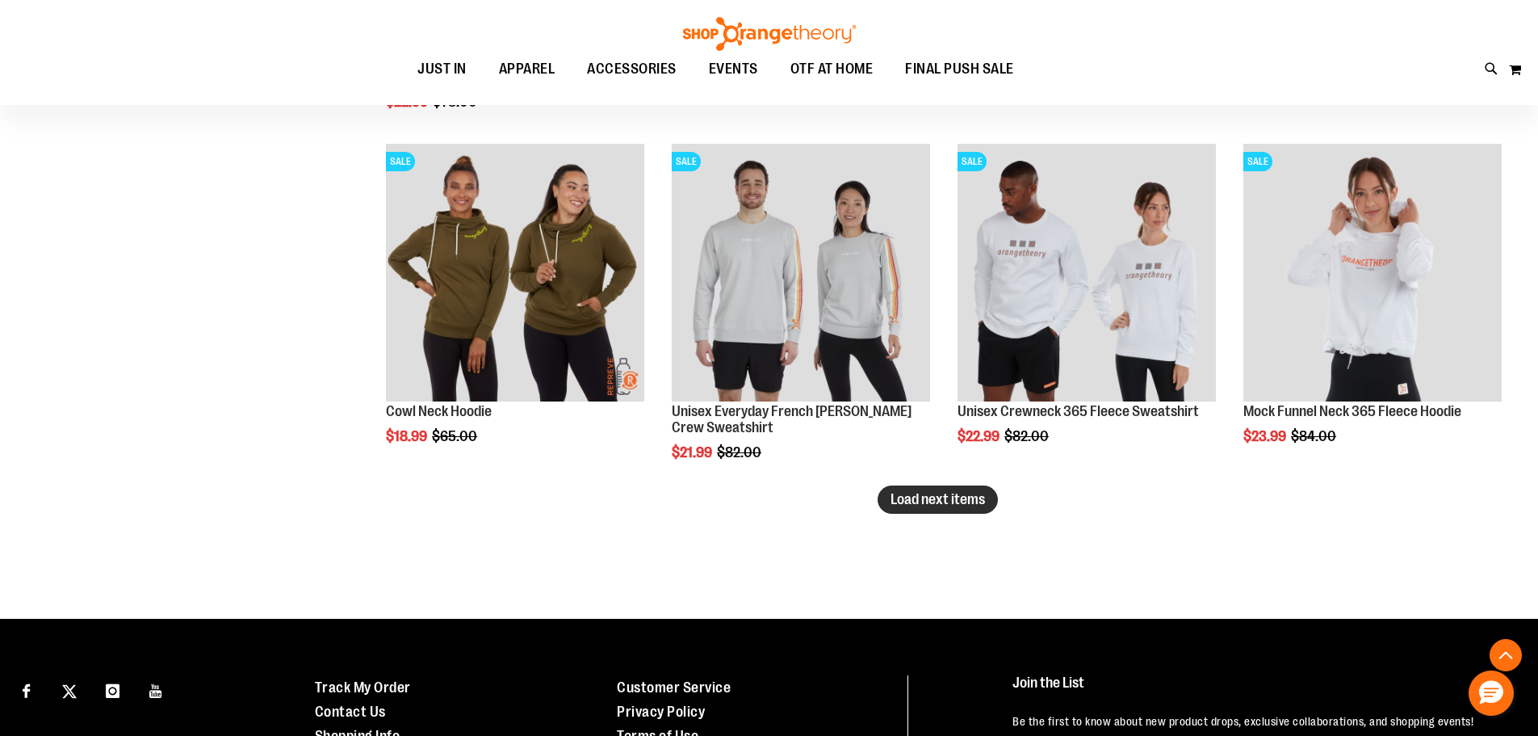
click at [967, 501] on span "Load next items" at bounding box center [938, 499] width 94 height 16
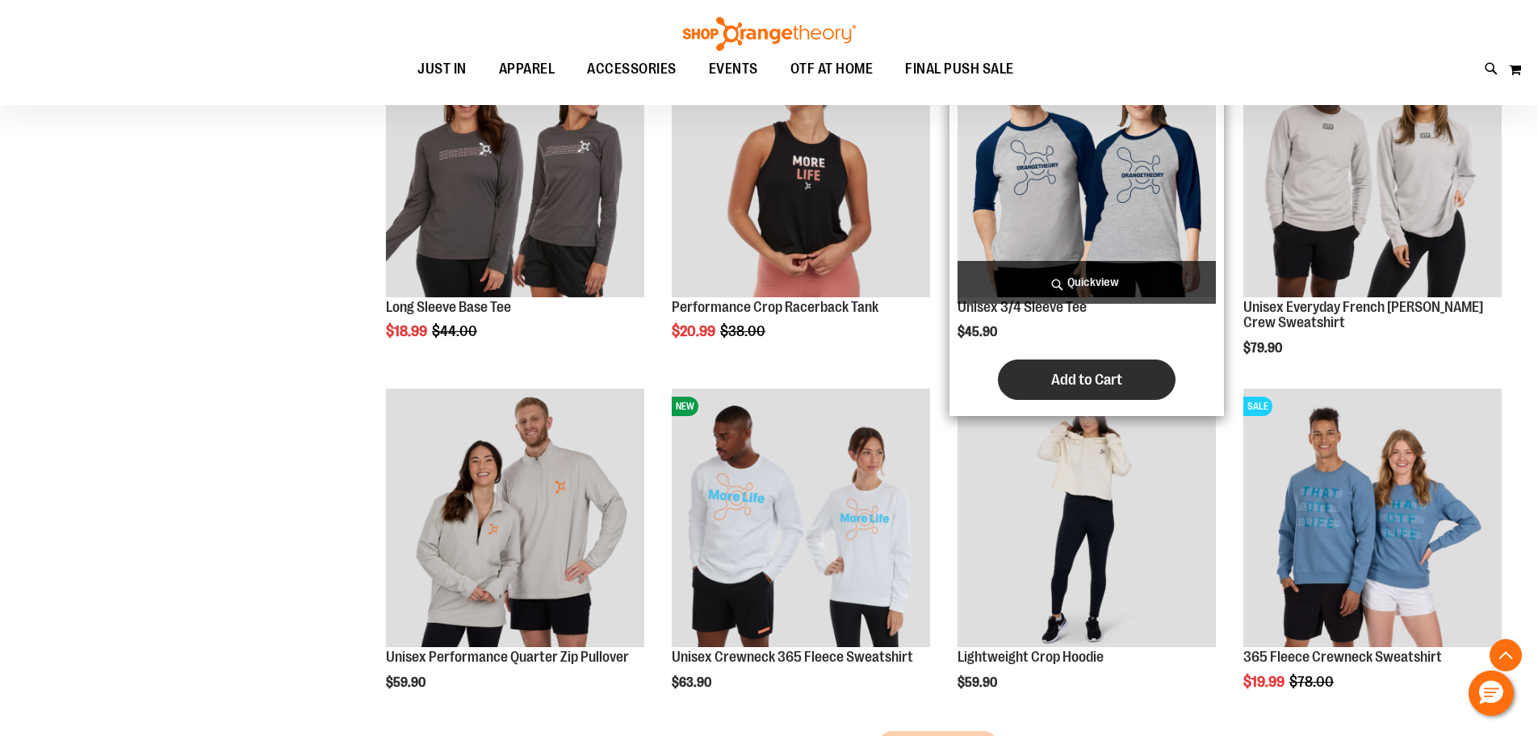
scroll to position [4036, 0]
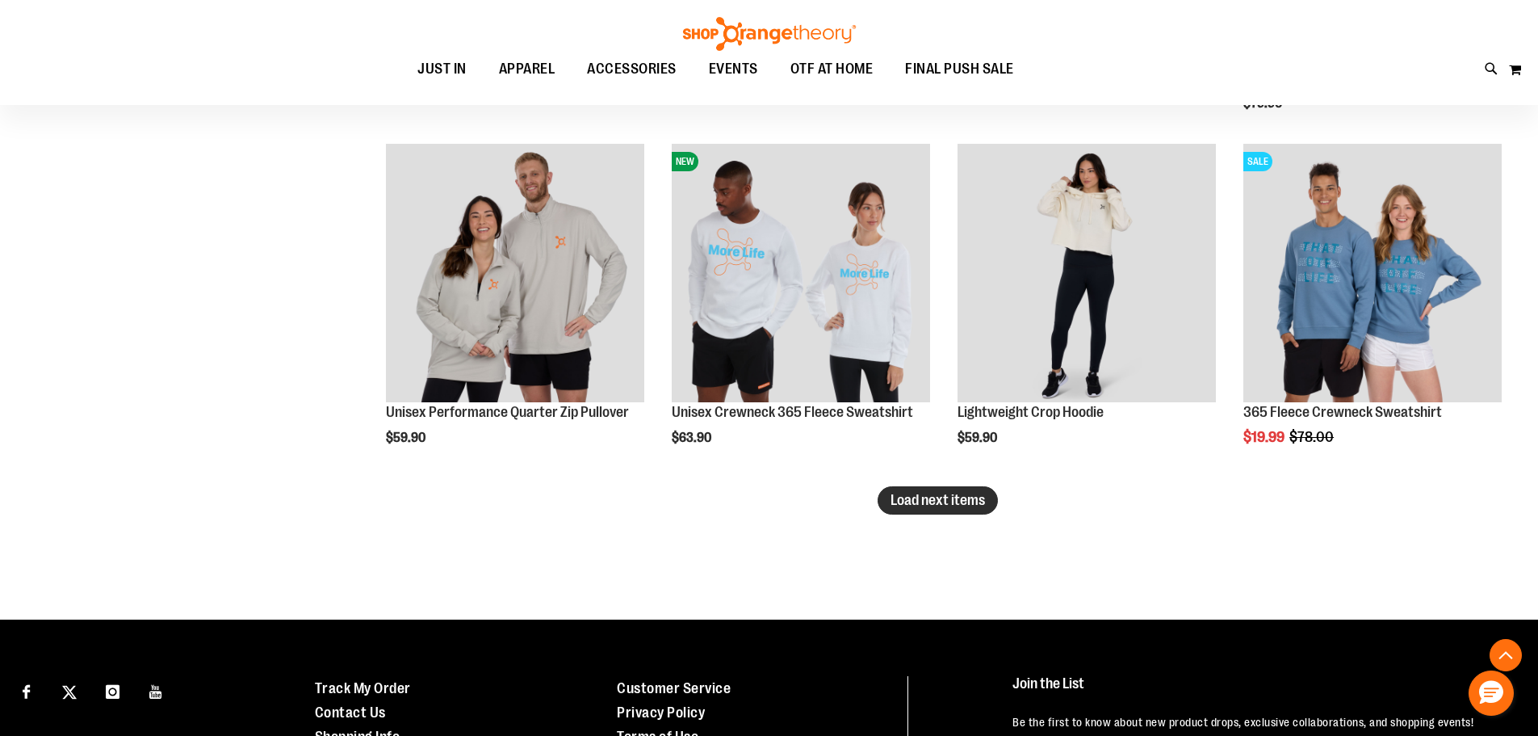
click at [942, 500] on span "Load next items" at bounding box center [938, 500] width 94 height 16
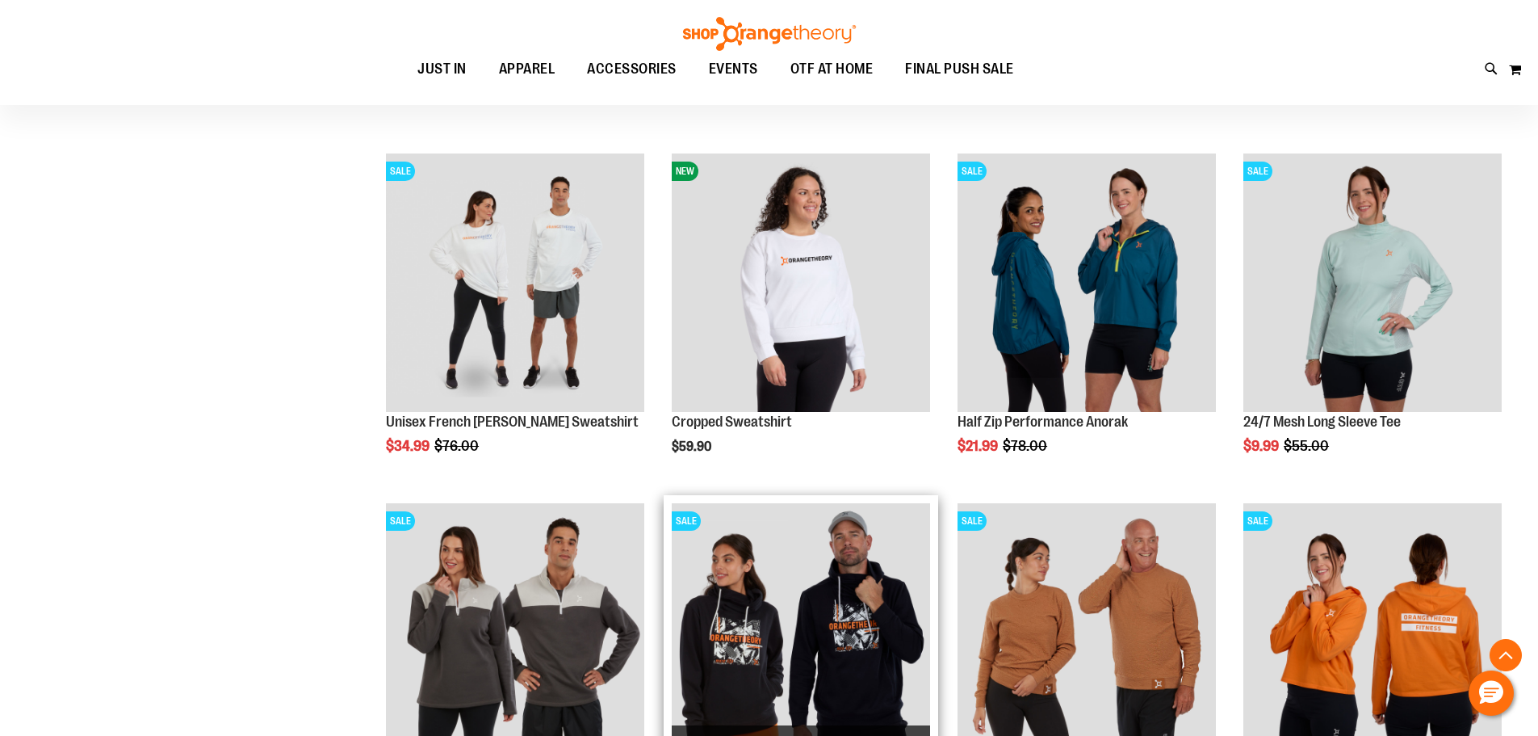
scroll to position [4763, 0]
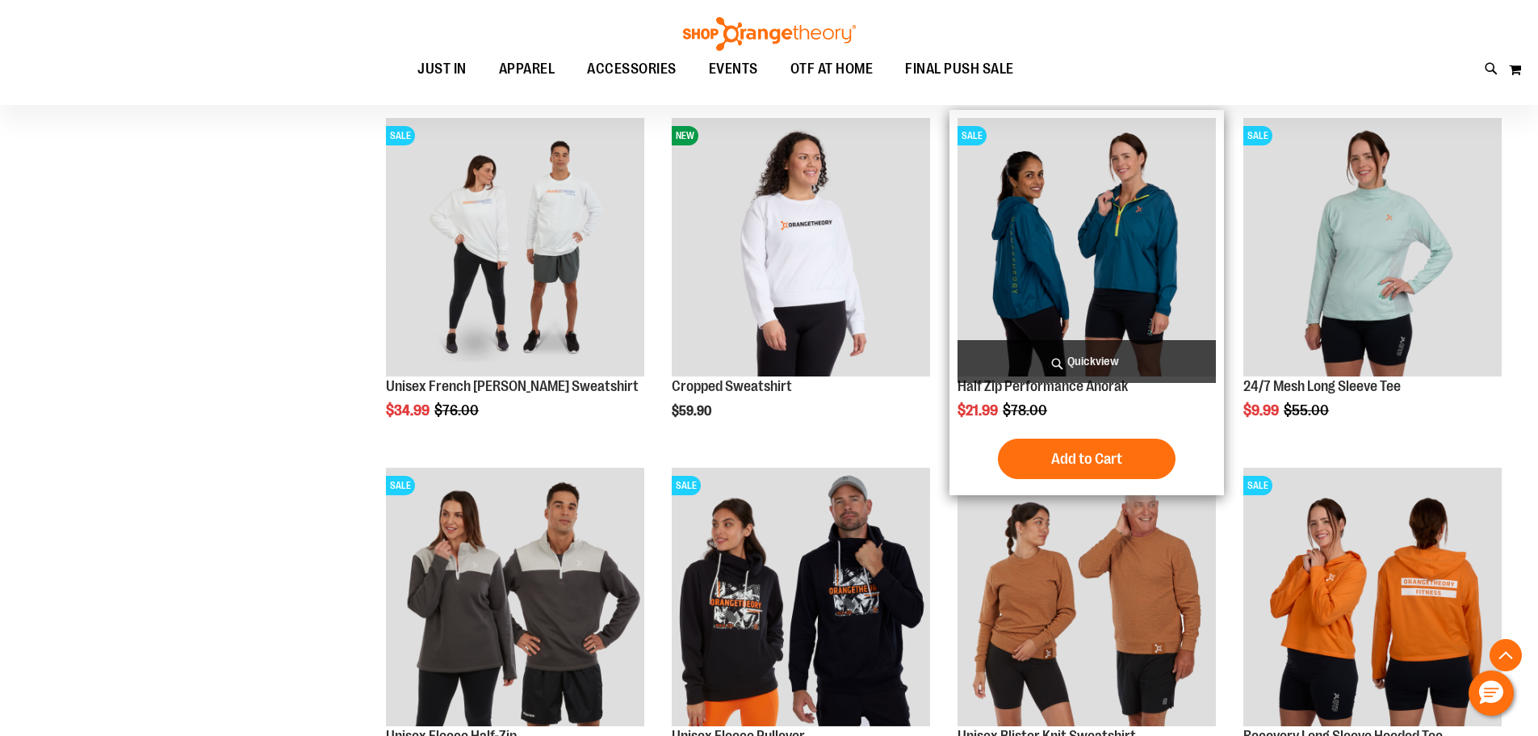
click at [1151, 263] on img "product" at bounding box center [1087, 247] width 258 height 258
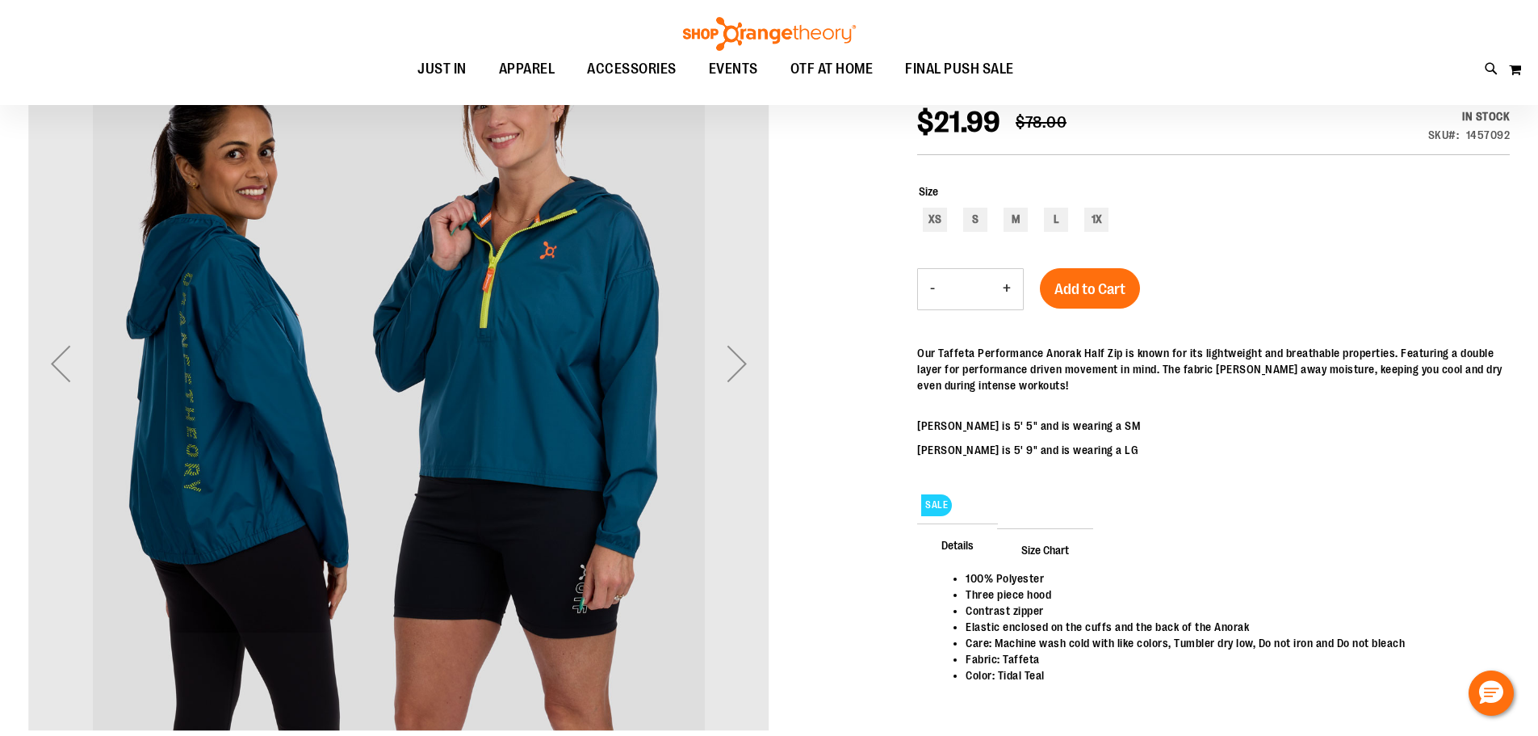
scroll to position [161, 0]
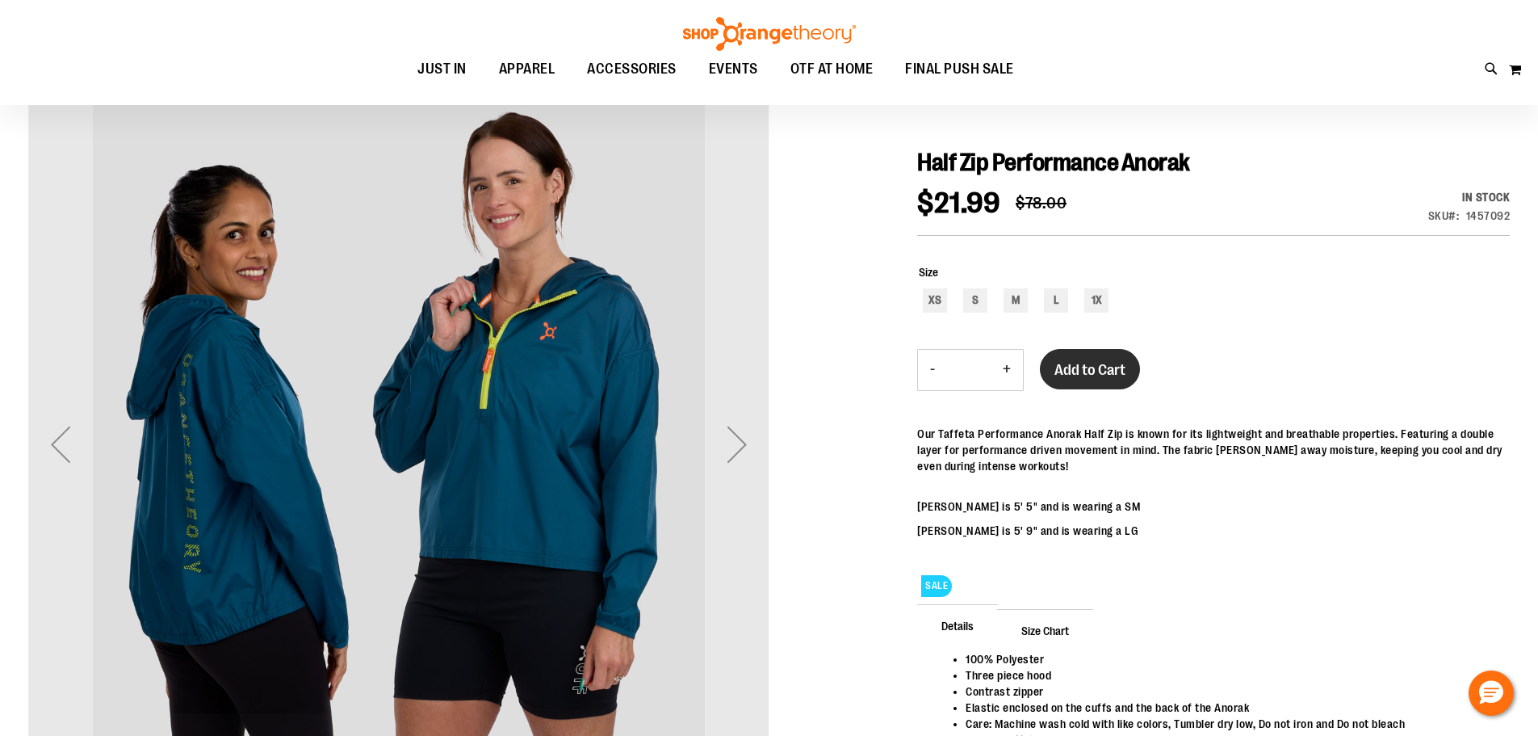
click at [1113, 388] on button "Add to Cart" at bounding box center [1090, 369] width 100 height 40
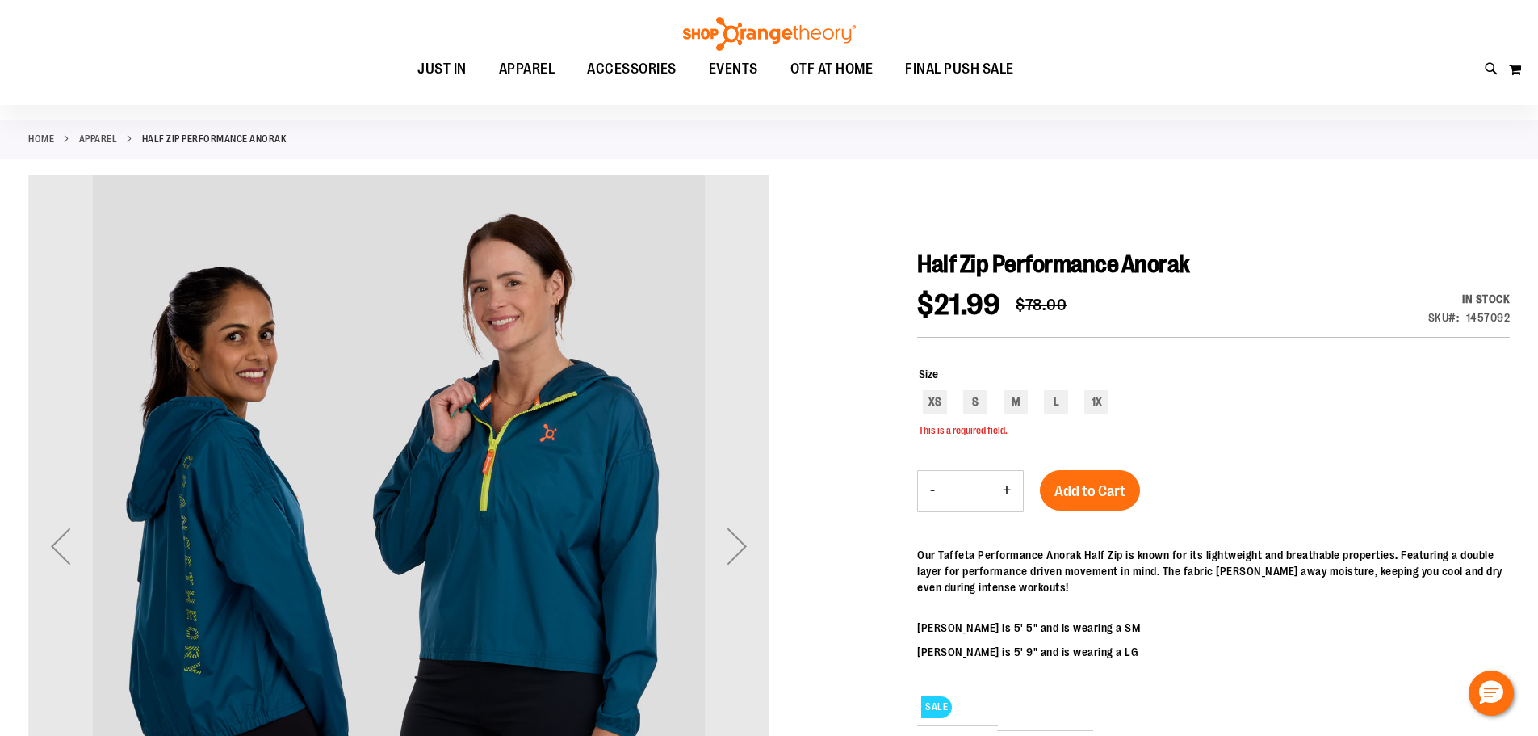
scroll to position [57, 0]
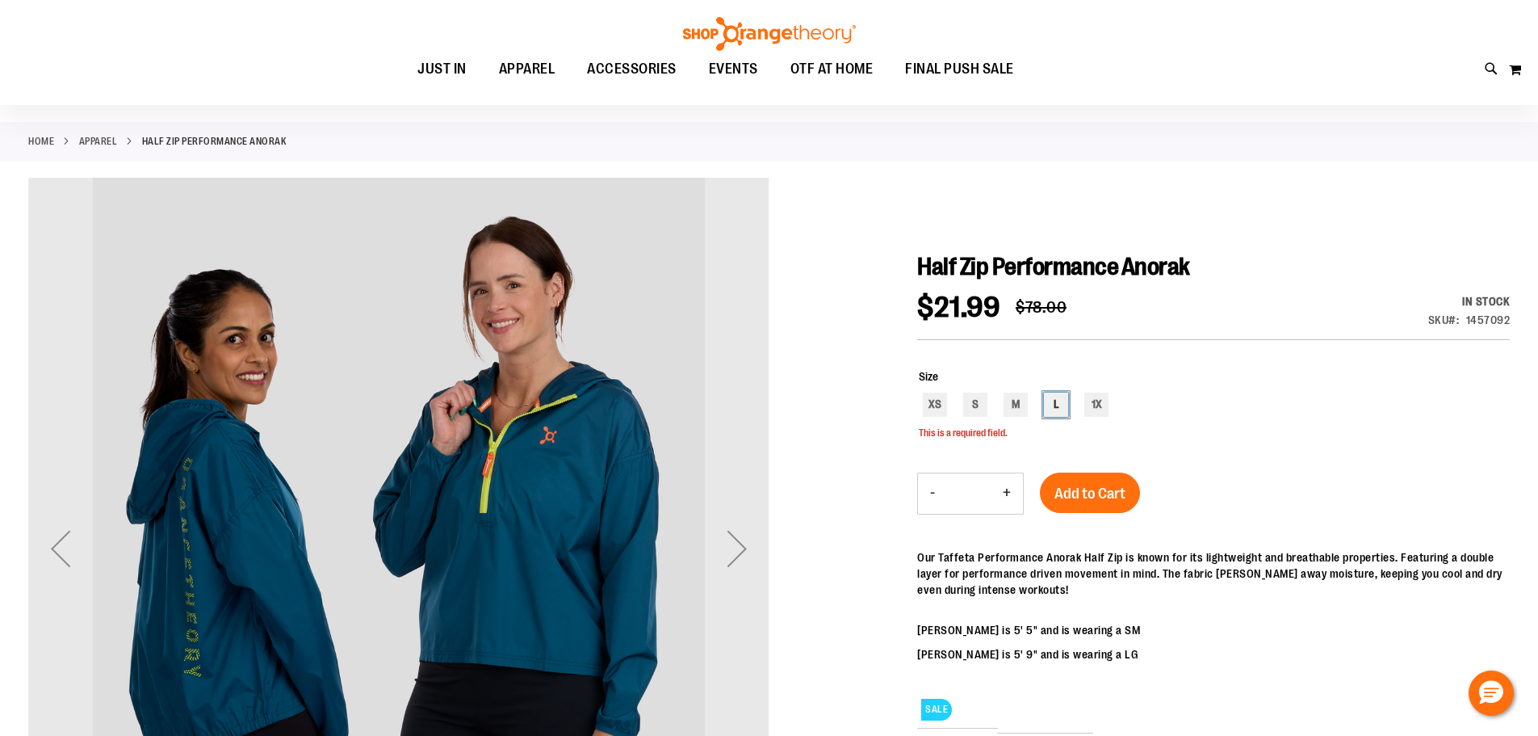
click at [1062, 407] on div "L" at bounding box center [1056, 404] width 24 height 24
type input "***"
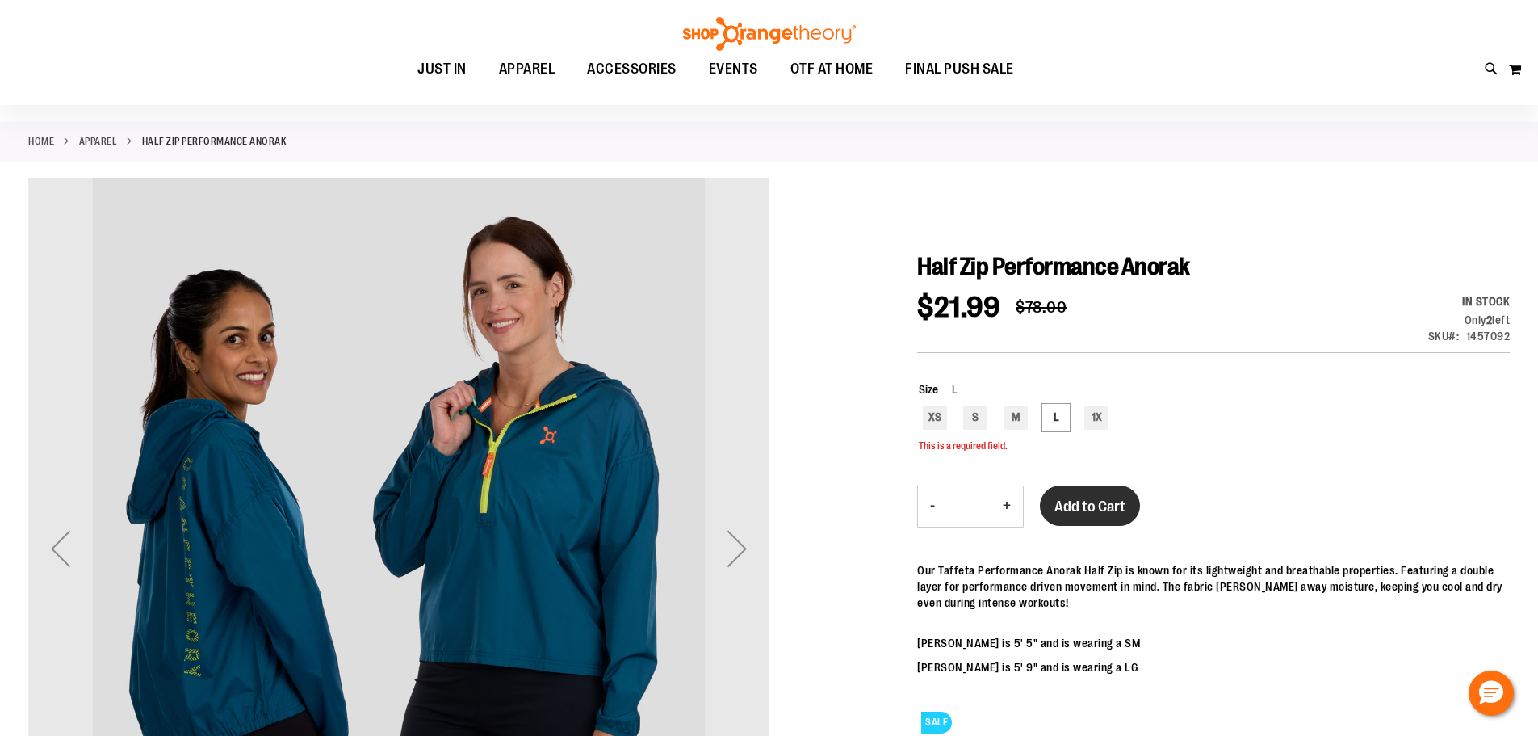
click at [1098, 515] on button "Add to Cart" at bounding box center [1090, 505] width 100 height 40
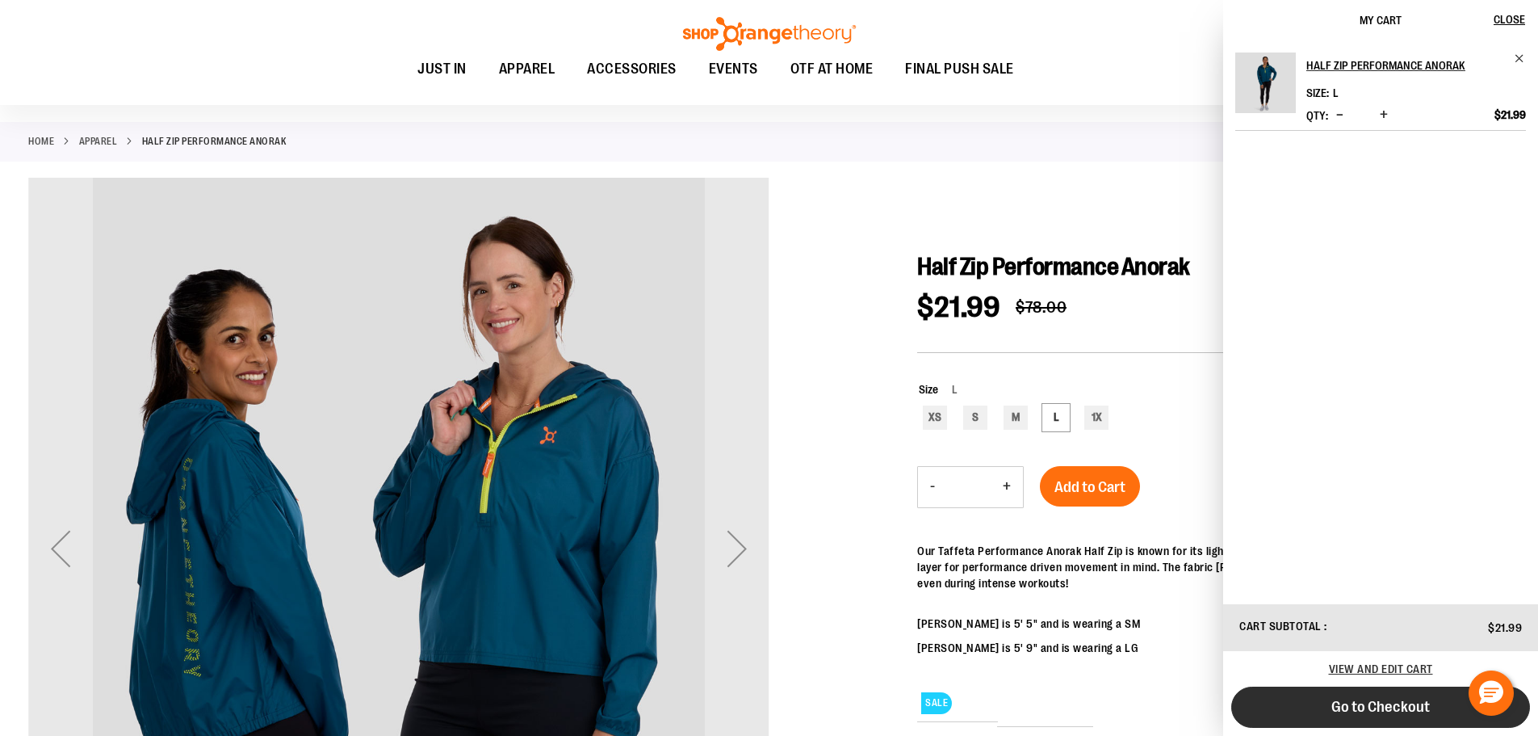
click at [1383, 701] on span "Go to Checkout" at bounding box center [1380, 707] width 99 height 18
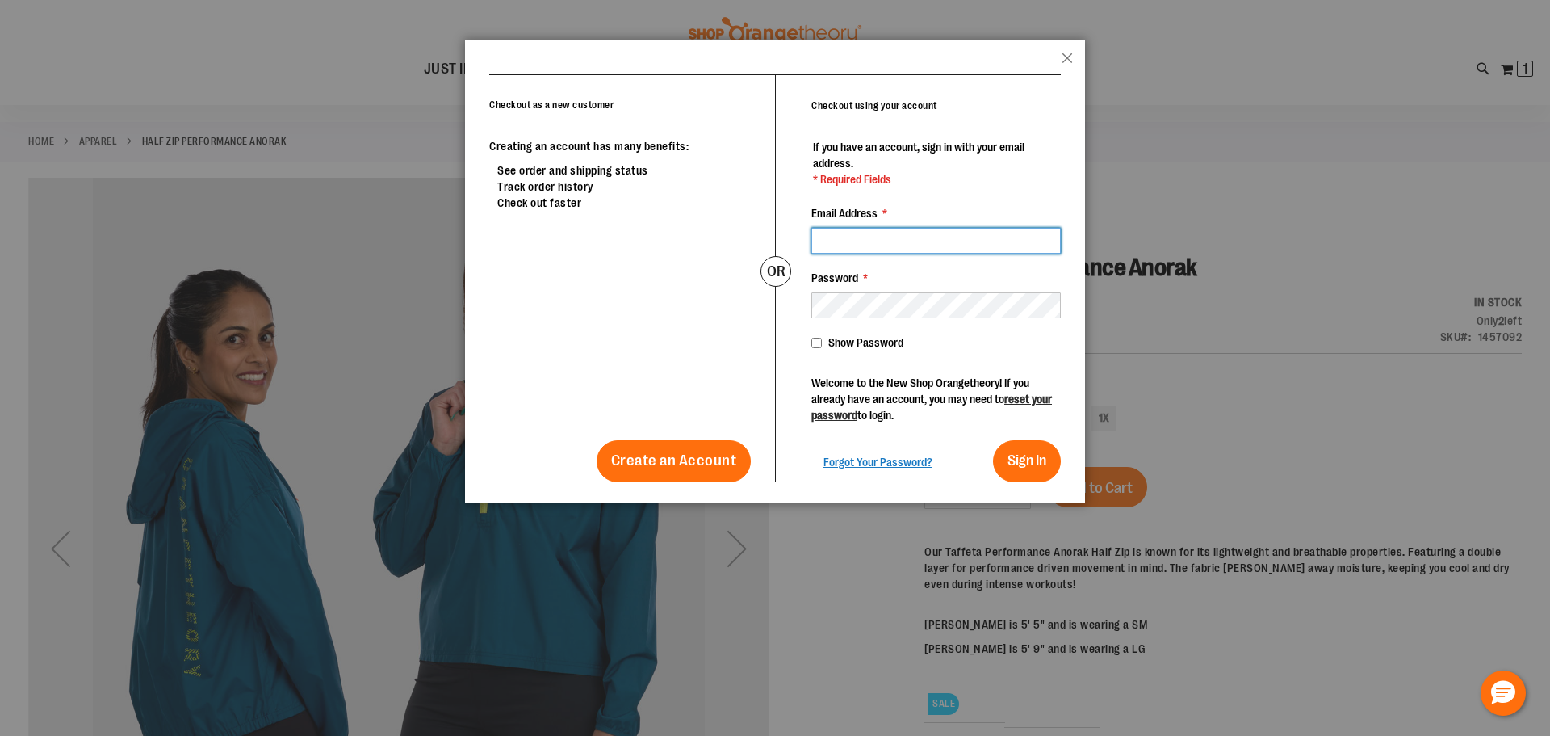
click at [909, 249] on input "Email Address *" at bounding box center [935, 241] width 249 height 26
type input "**********"
click at [1008, 465] on span "Sign In" at bounding box center [1027, 460] width 39 height 16
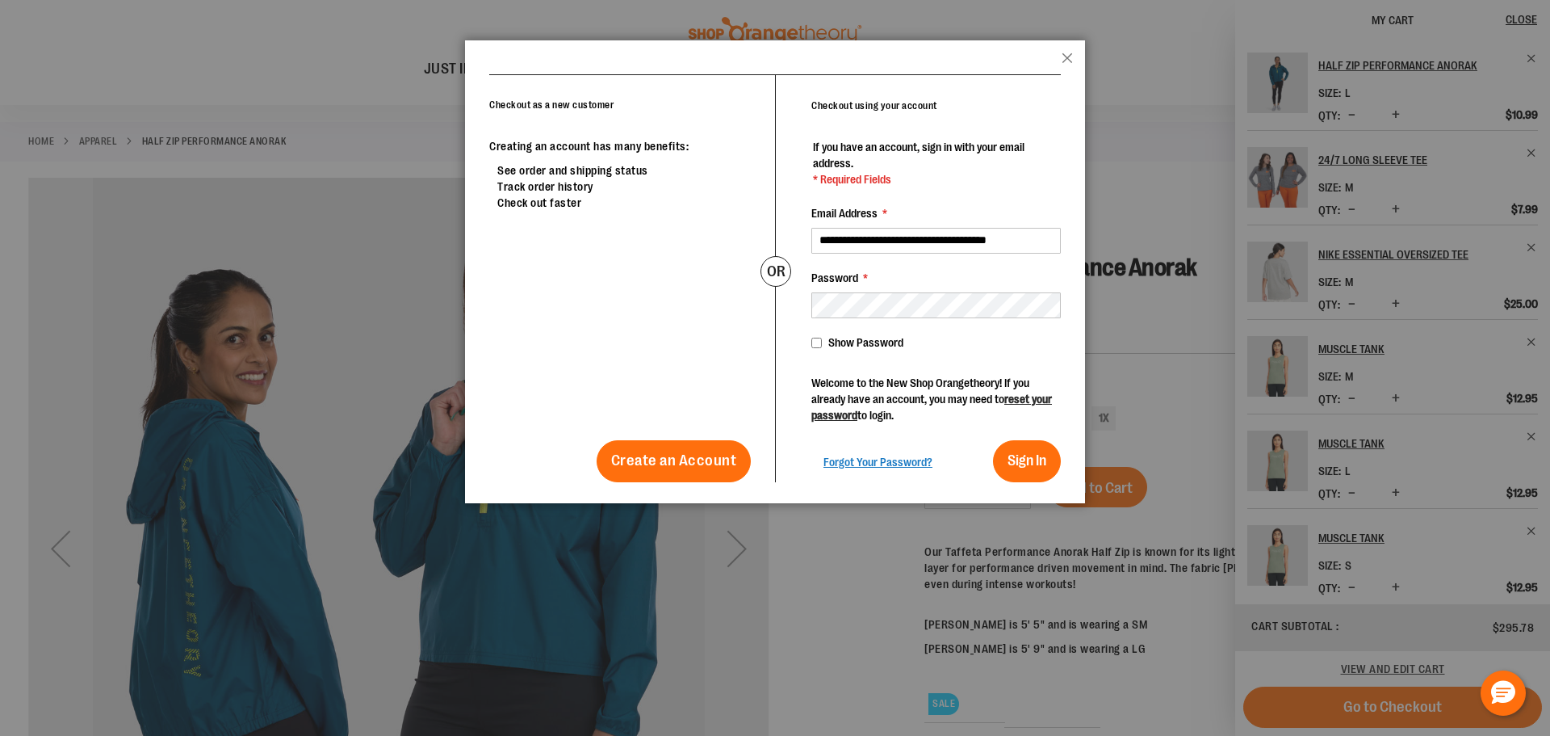
click at [1060, 58] on header "popup-authentication popup Close" at bounding box center [775, 57] width 620 height 34
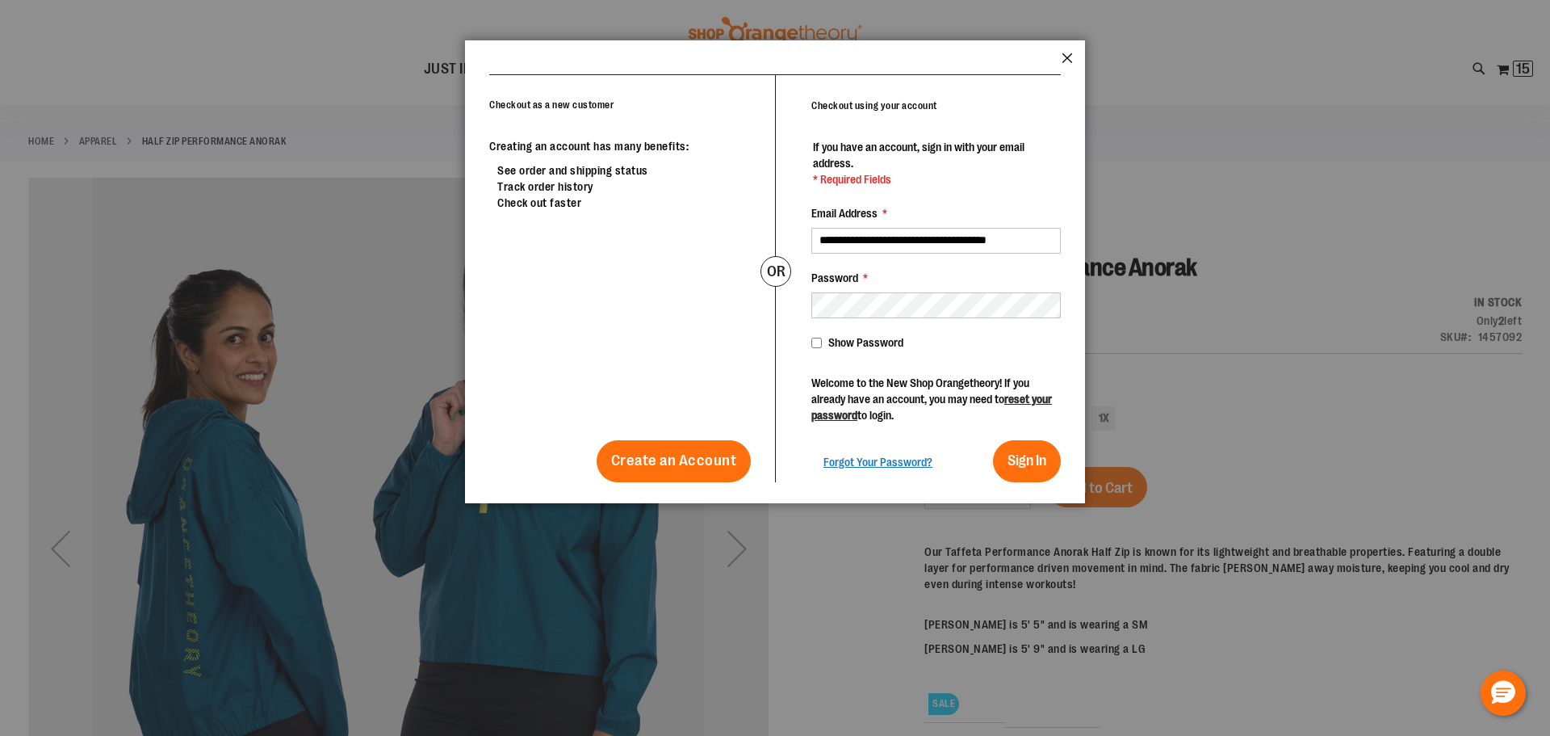
click at [1071, 62] on button "Close" at bounding box center [1067, 62] width 11 height 21
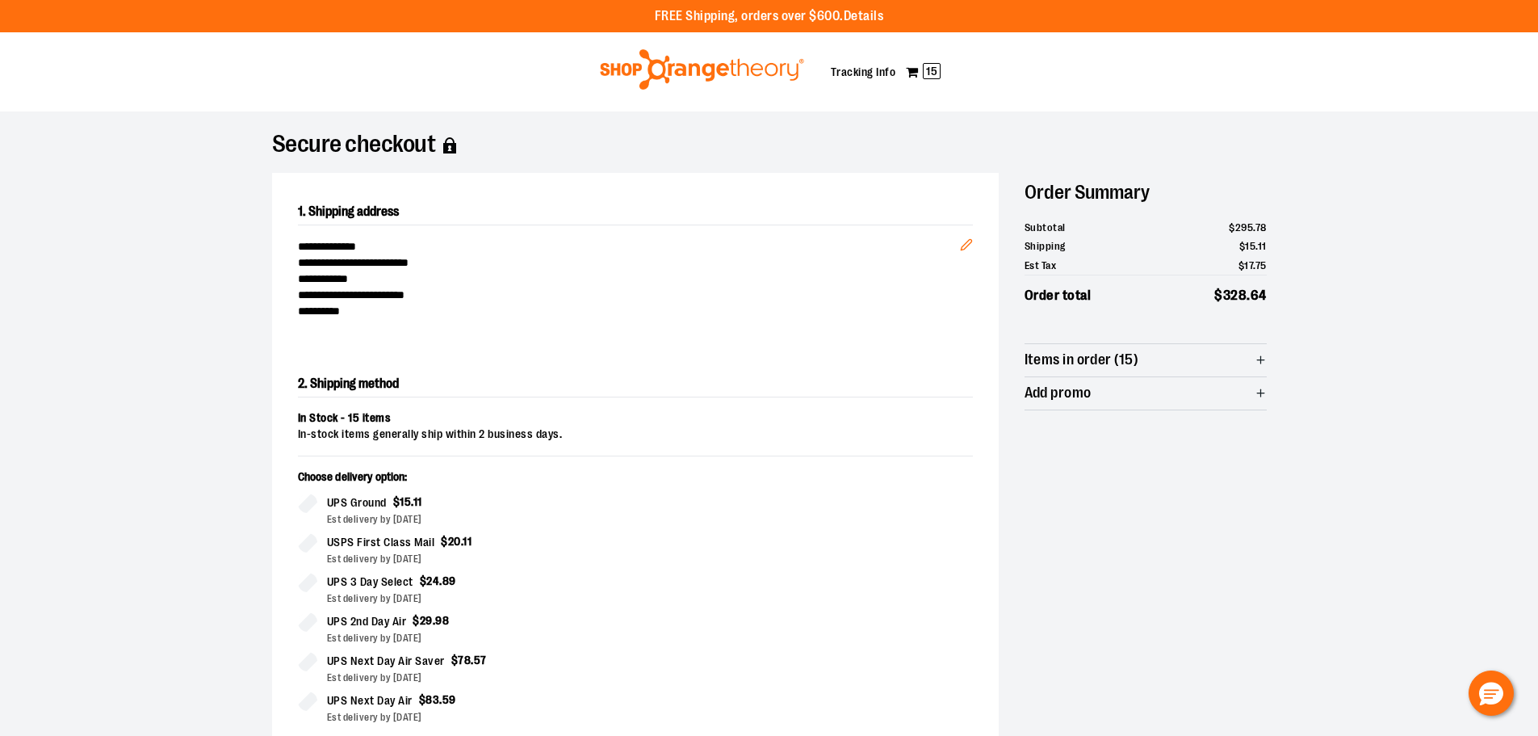
click at [1515, 297] on section "**********" at bounding box center [769, 540] width 1538 height 859
click at [931, 73] on span "15" at bounding box center [932, 71] width 18 height 16
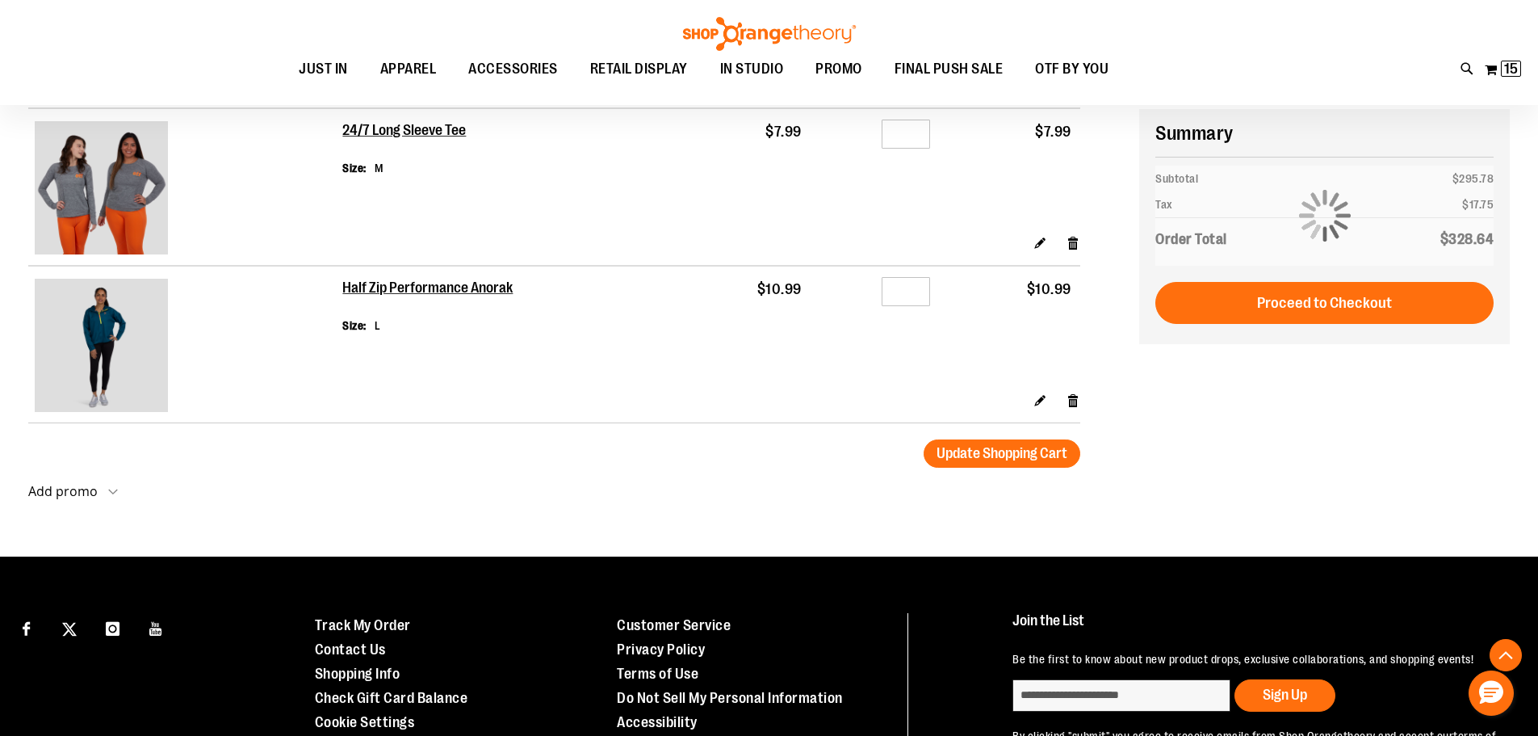
scroll to position [968, 0]
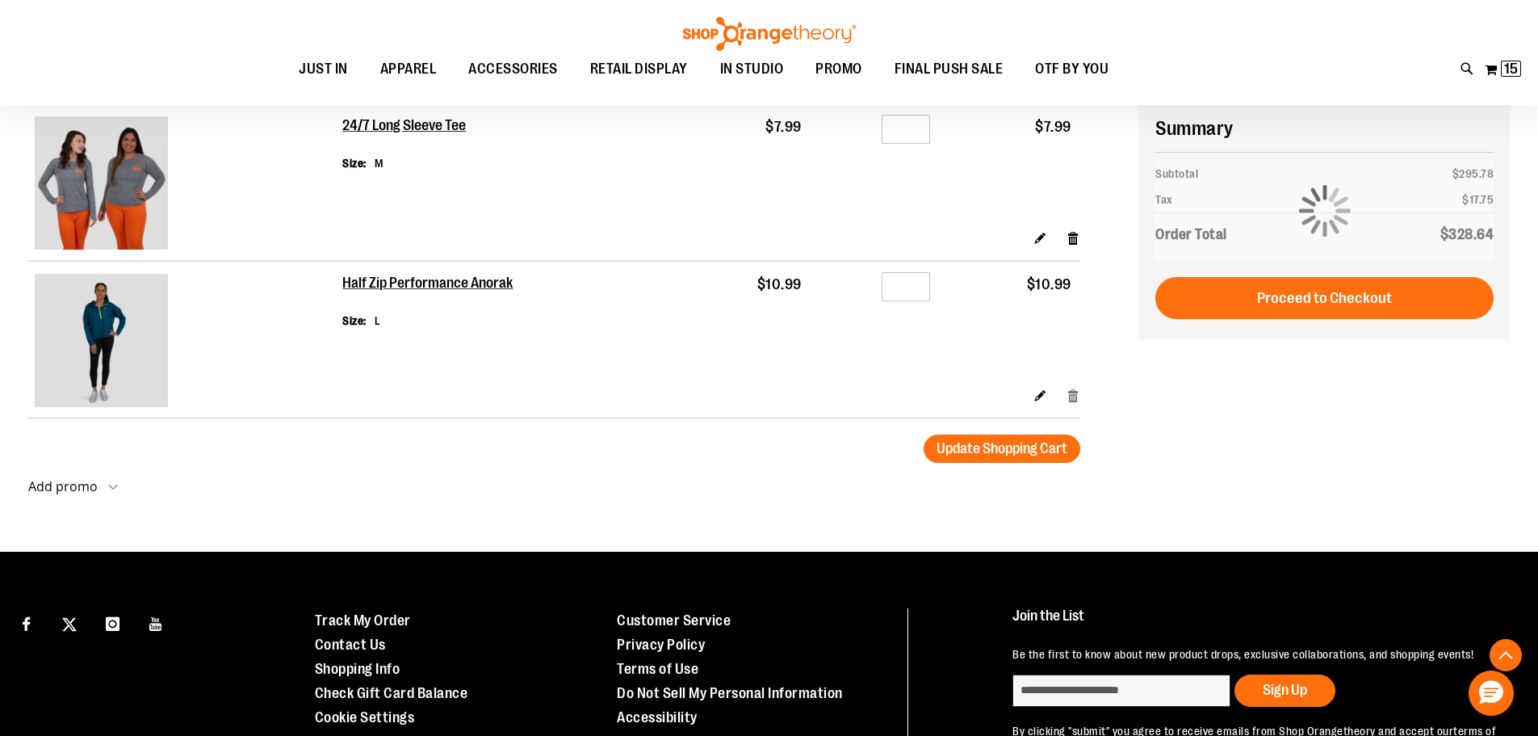
click at [1078, 397] on link "Remove item" at bounding box center [1074, 395] width 14 height 17
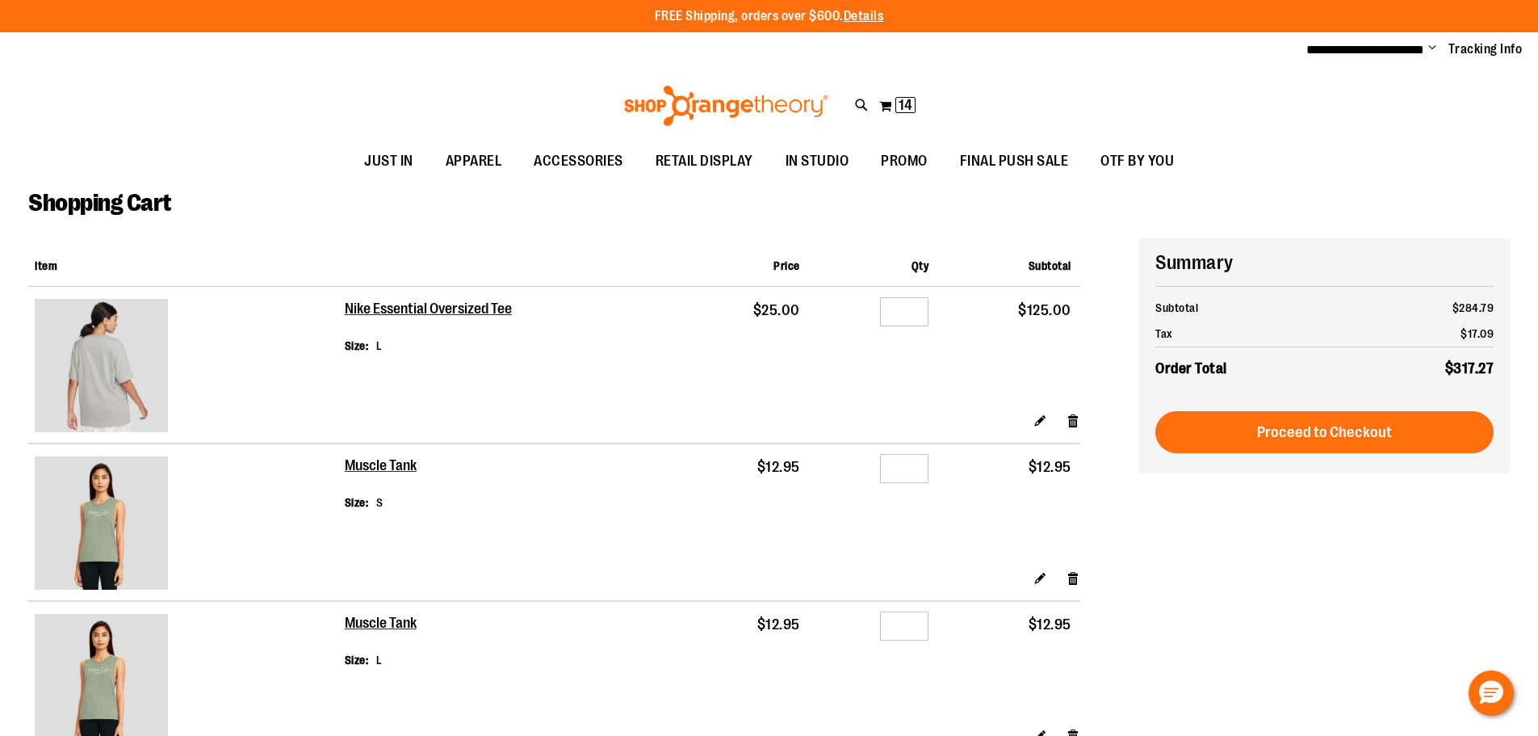
click at [1433, 43] on span "Change" at bounding box center [1432, 48] width 8 height 15
click at [1349, 110] on link "Sign Out" at bounding box center [1374, 109] width 141 height 31
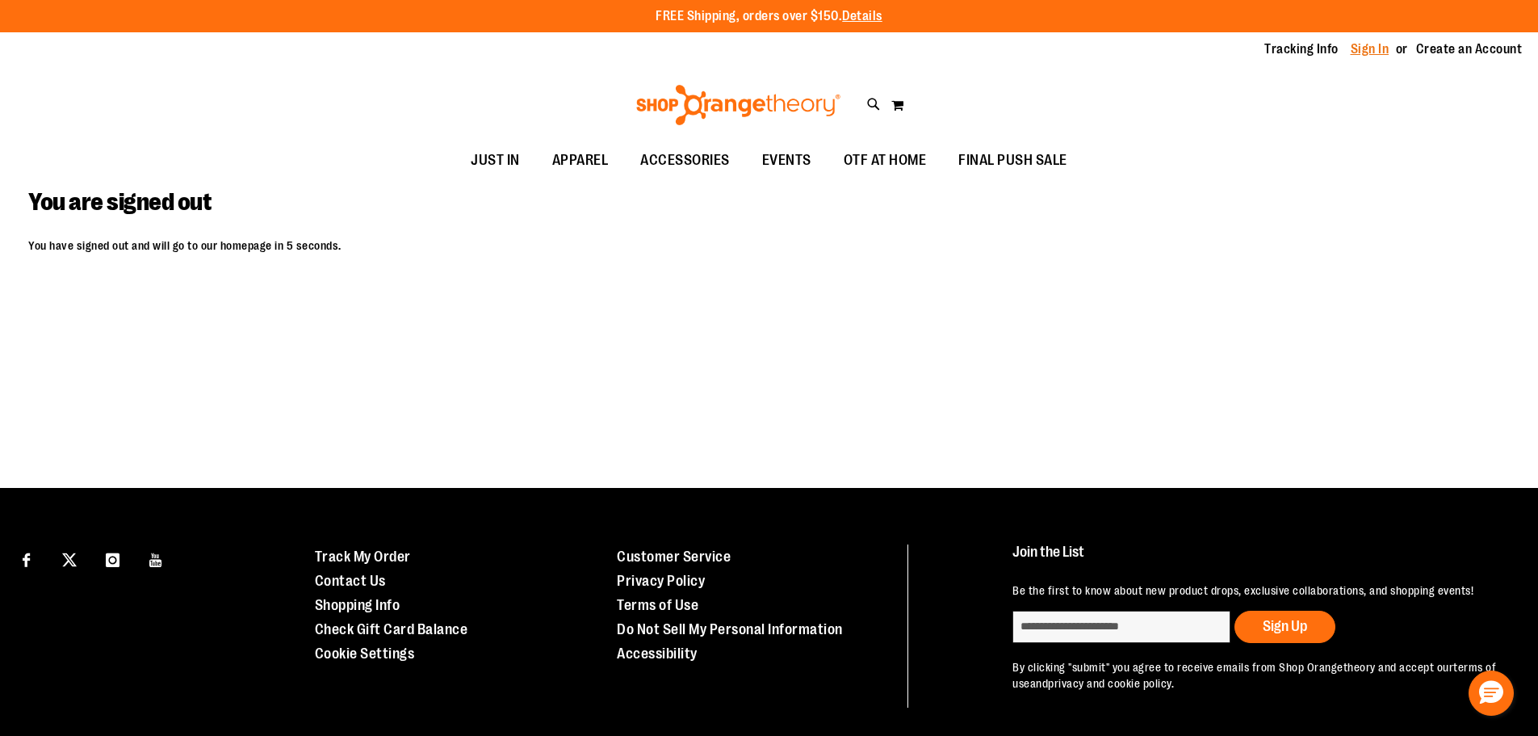
click at [1377, 52] on link "Sign In" at bounding box center [1370, 49] width 39 height 18
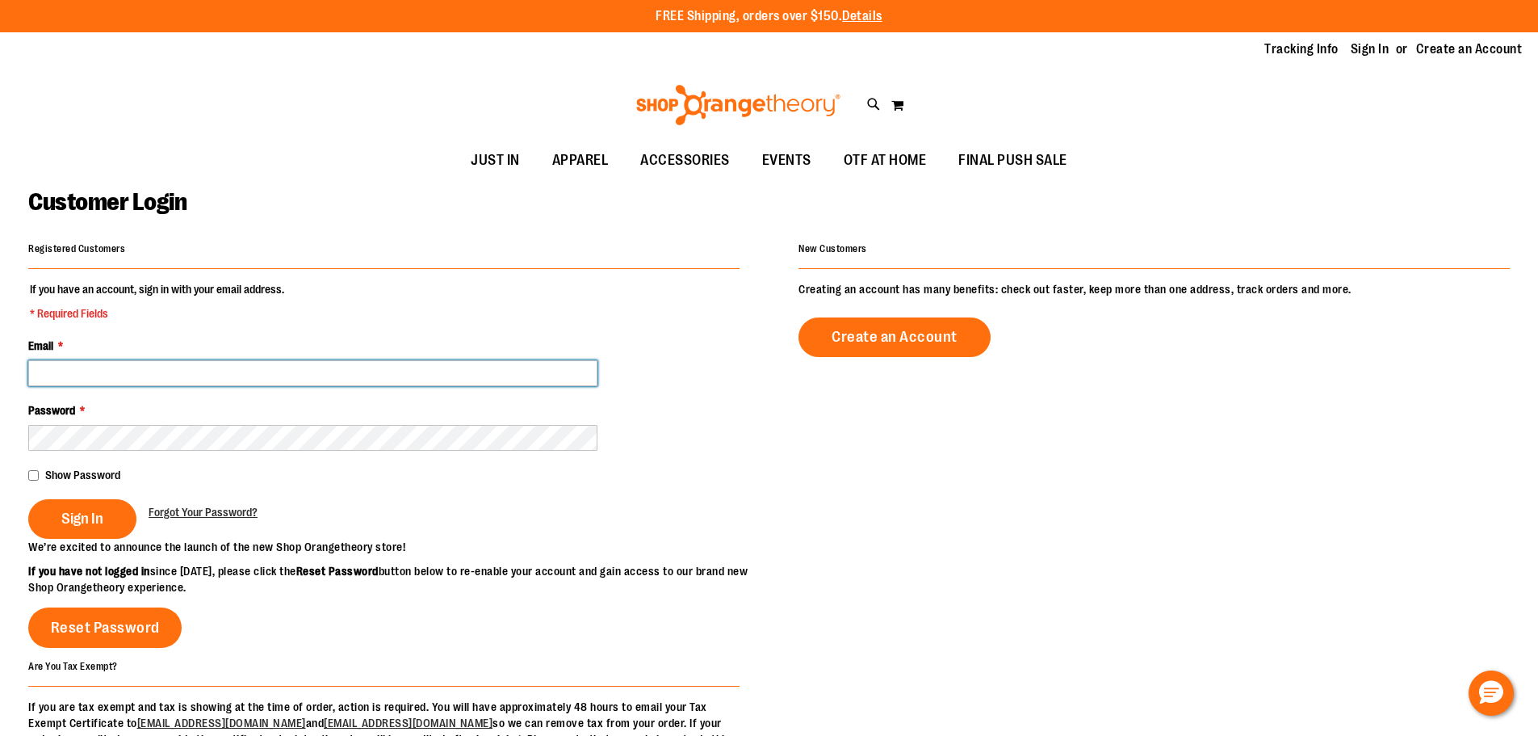
click at [281, 363] on input "Email *" at bounding box center [312, 373] width 569 height 26
type input "**********"
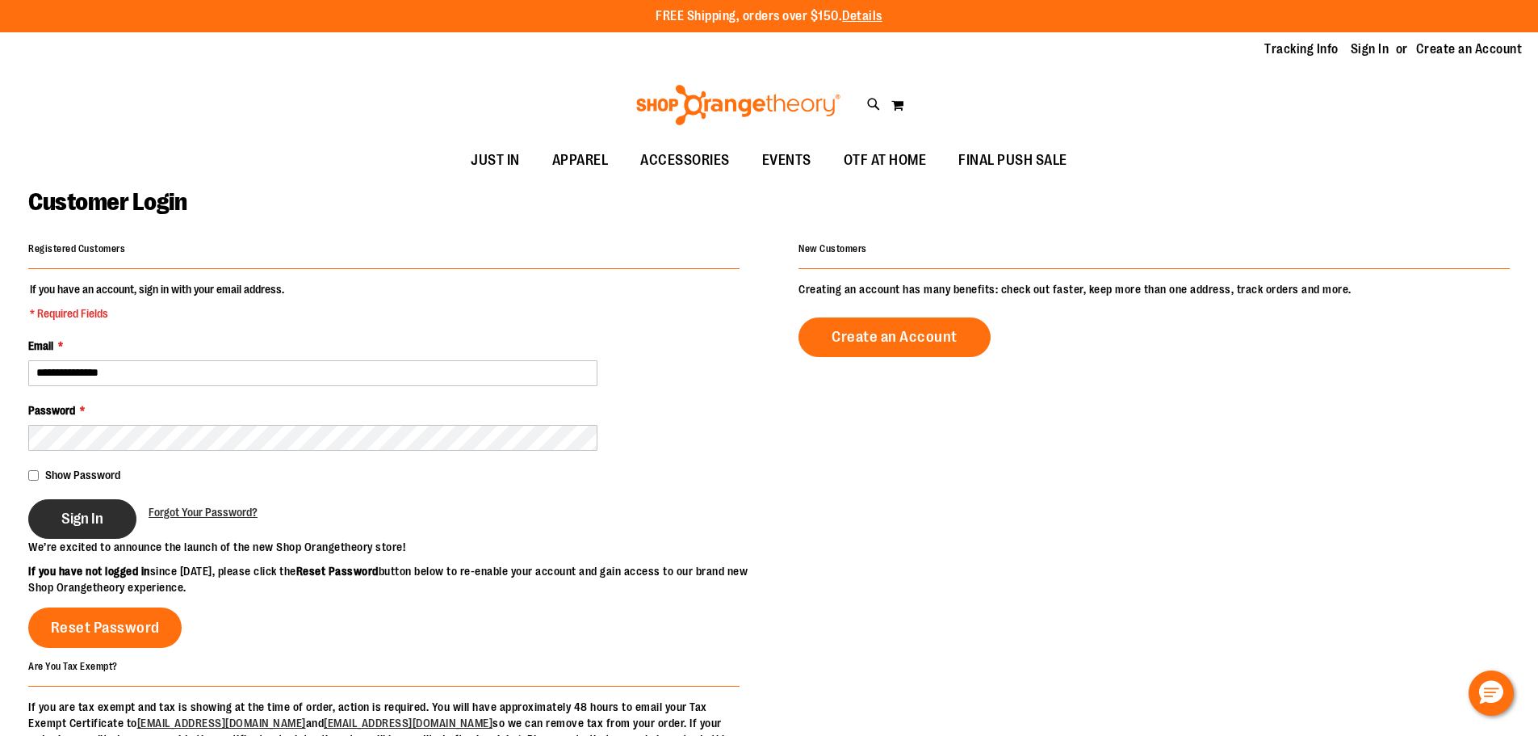
click at [95, 513] on span "Sign In" at bounding box center [82, 518] width 42 height 18
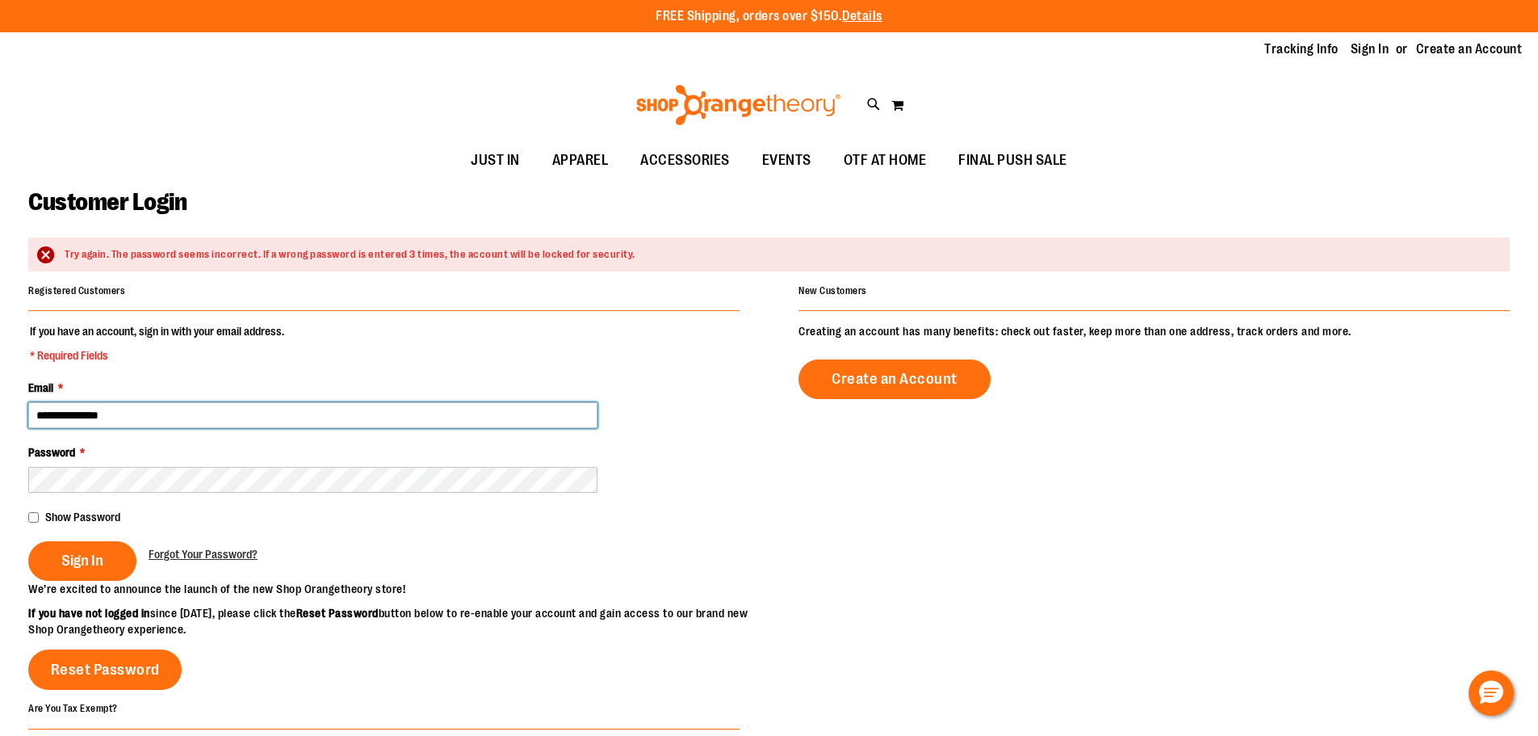
click at [294, 420] on input "**********" at bounding box center [312, 415] width 569 height 26
click at [293, 419] on input "**********" at bounding box center [312, 415] width 569 height 26
